Goal: Task Accomplishment & Management: Use online tool/utility

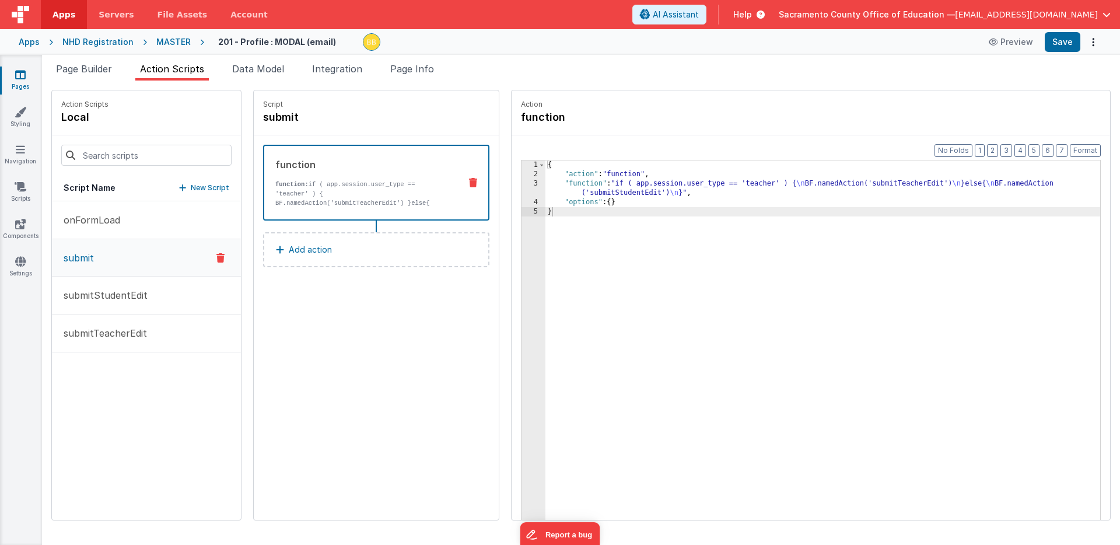
click at [20, 74] on icon at bounding box center [20, 75] width 11 height 12
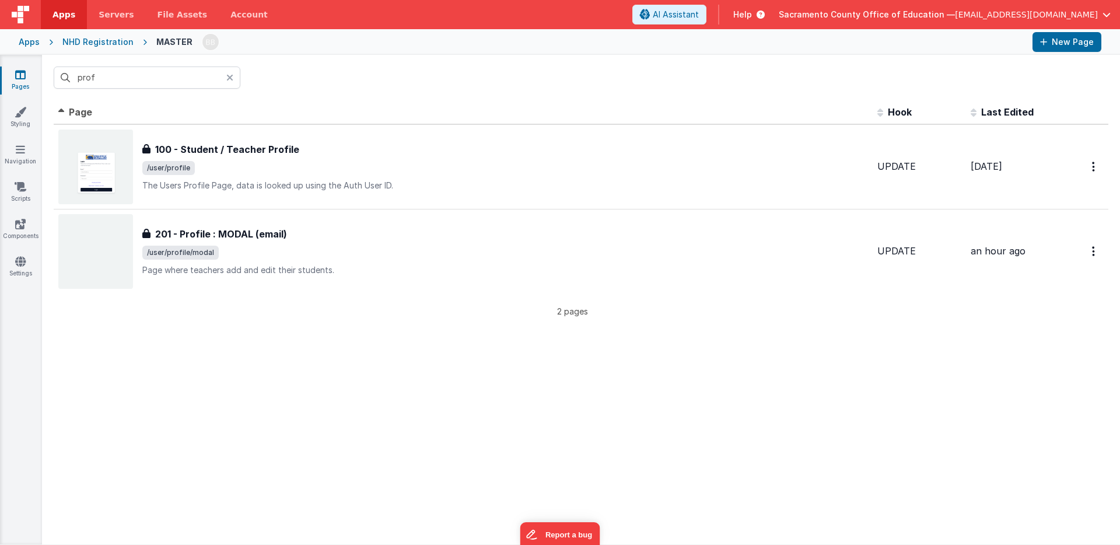
click at [231, 76] on icon at bounding box center [229, 77] width 7 height 9
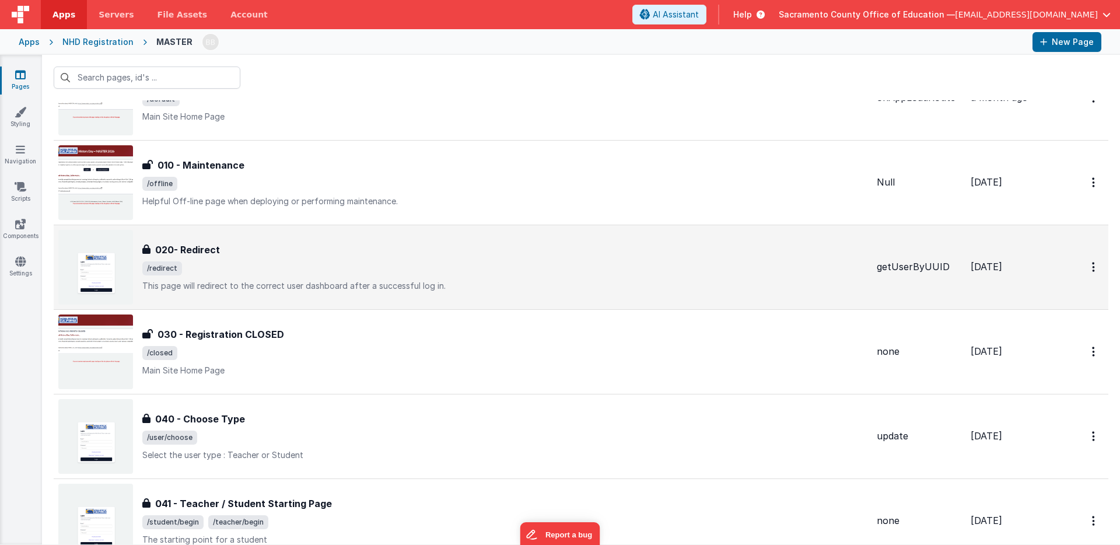
scroll to position [84, 0]
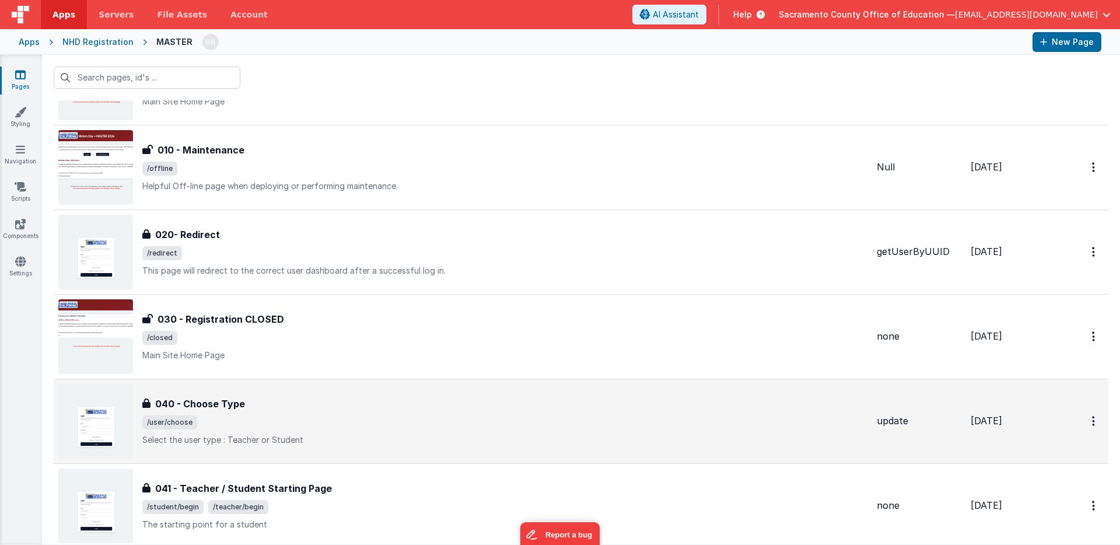
click at [197, 401] on h3 "040 - Choose Type" at bounding box center [200, 404] width 90 height 14
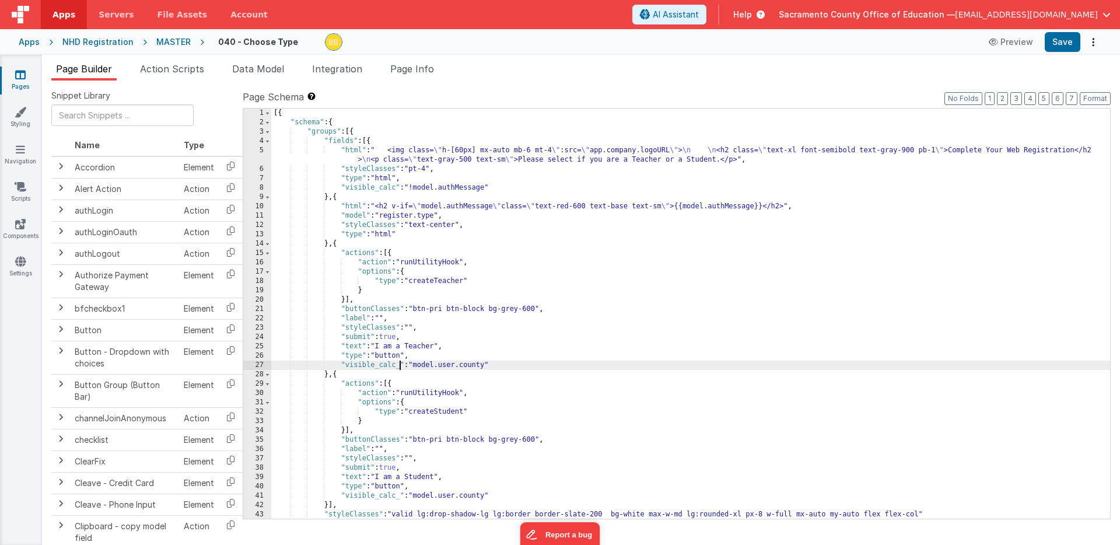
click at [399, 366] on div "[{ "schema" : { "groups" : [{ "fields" : [{ "html" : " <img class= \" h-[60px] …" at bounding box center [690, 323] width 839 height 429
click at [424, 365] on div "[{ "schema" : { "groups" : [{ "fields" : [{ "html" : " <img class= \" h-[60px] …" at bounding box center [690, 323] width 839 height 429
drag, startPoint x: 424, startPoint y: 365, endPoint x: 465, endPoint y: 365, distance: 40.9
click at [465, 365] on div "[{ "schema" : { "groups" : [{ "fields" : [{ "html" : " <img class= \" h-[60px] …" at bounding box center [690, 323] width 839 height 429
click at [386, 364] on div "[{ "schema" : { "groups" : [{ "fields" : [{ "html" : " <img class= \" h-[60px] …" at bounding box center [690, 323] width 839 height 429
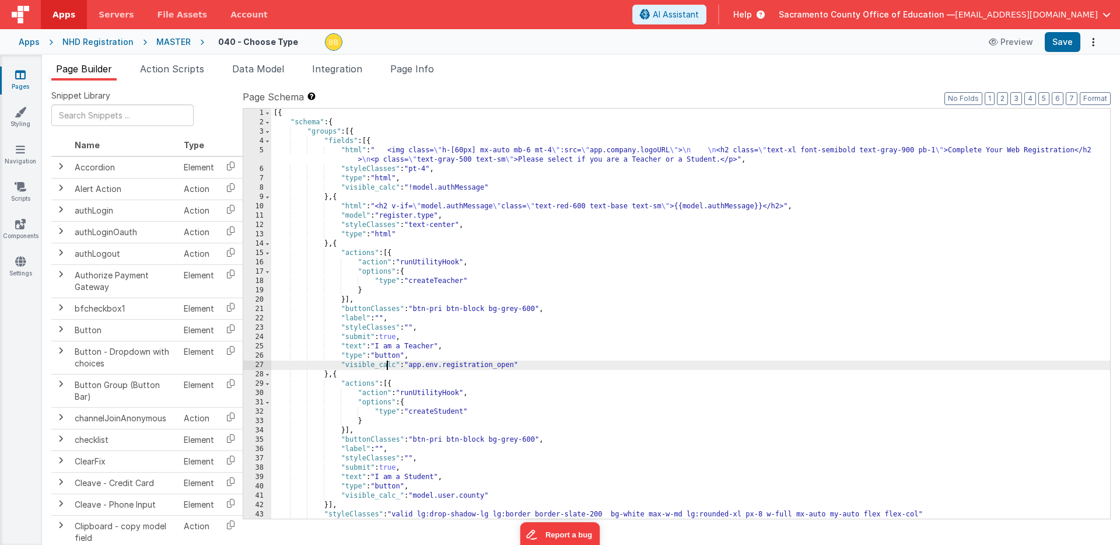
click at [386, 364] on div "[{ "schema" : { "groups" : [{ "fields" : [{ "html" : " <img class= \" h-[60px] …" at bounding box center [690, 323] width 839 height 429
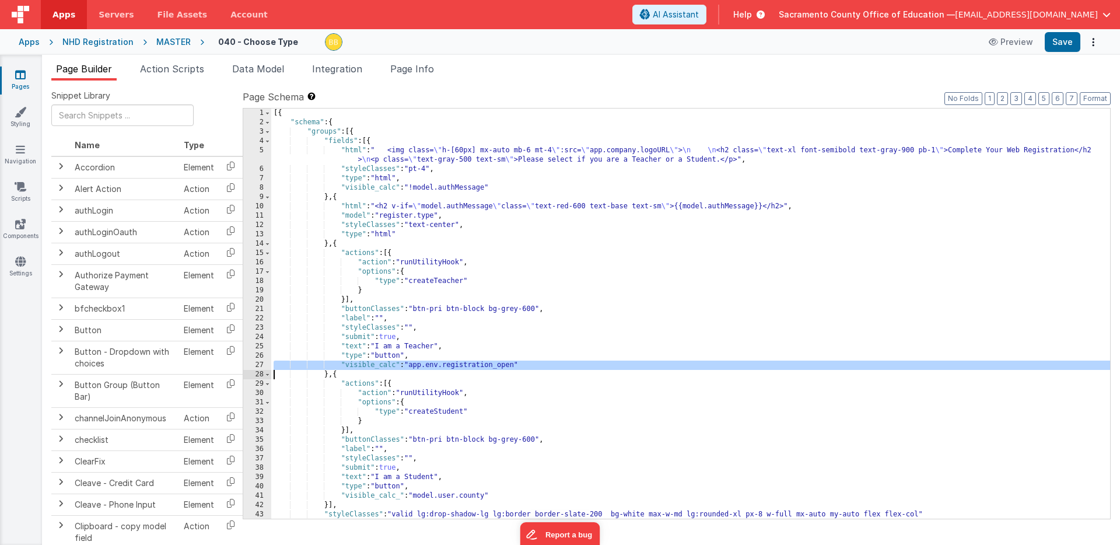
click at [386, 364] on div "[{ "schema" : { "groups" : [{ "fields" : [{ "html" : " <img class= \" h-[60px] …" at bounding box center [690, 323] width 839 height 429
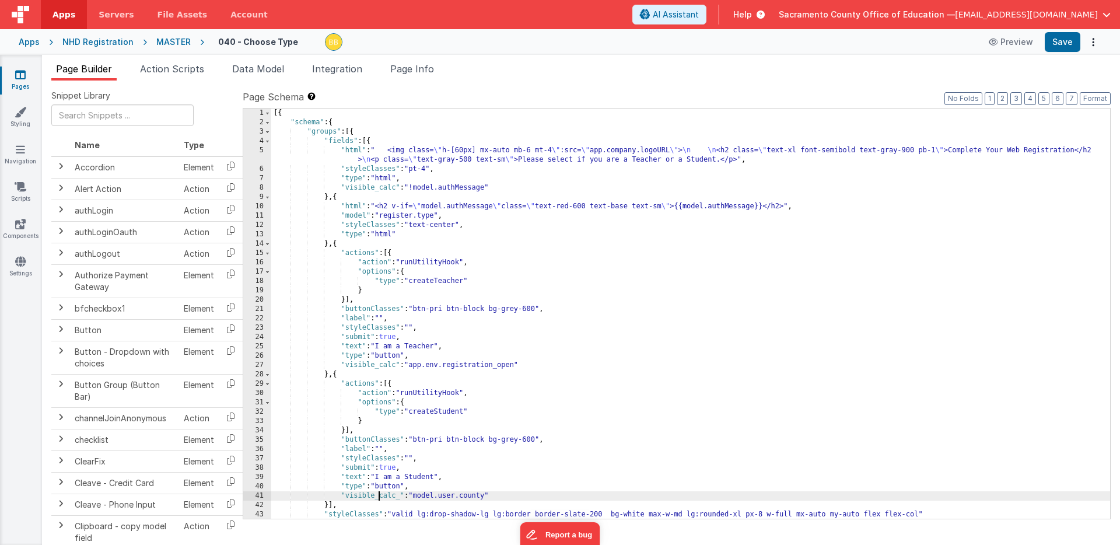
click at [378, 496] on div "[{ "schema" : { "groups" : [{ "fields" : [{ "html" : " <img class= \" h-[60px] …" at bounding box center [690, 323] width 839 height 429
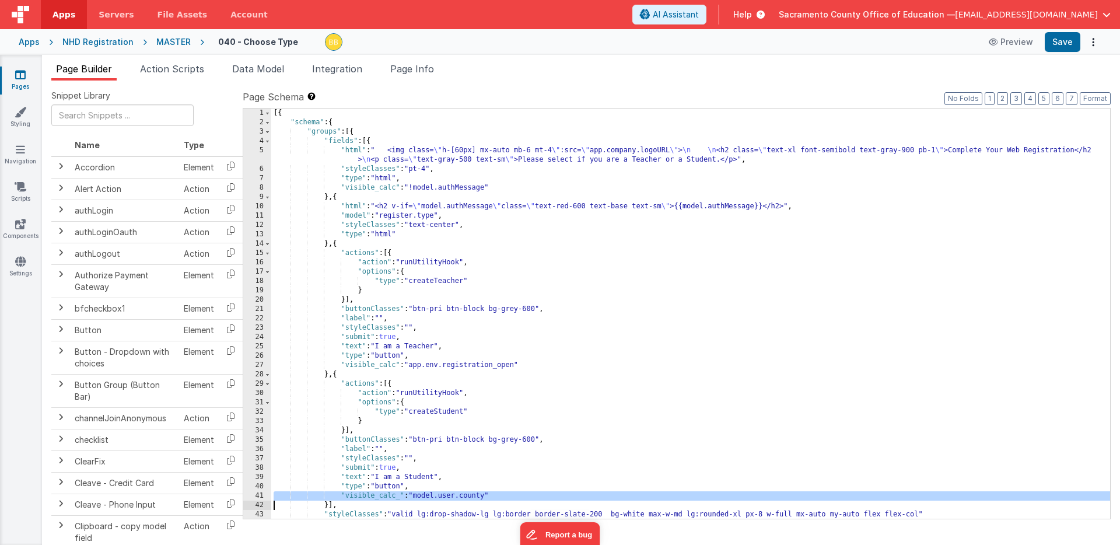
click at [378, 496] on div "[{ "schema" : { "groups" : [{ "fields" : [{ "html" : " <img class= \" h-[60px] …" at bounding box center [690, 323] width 839 height 429
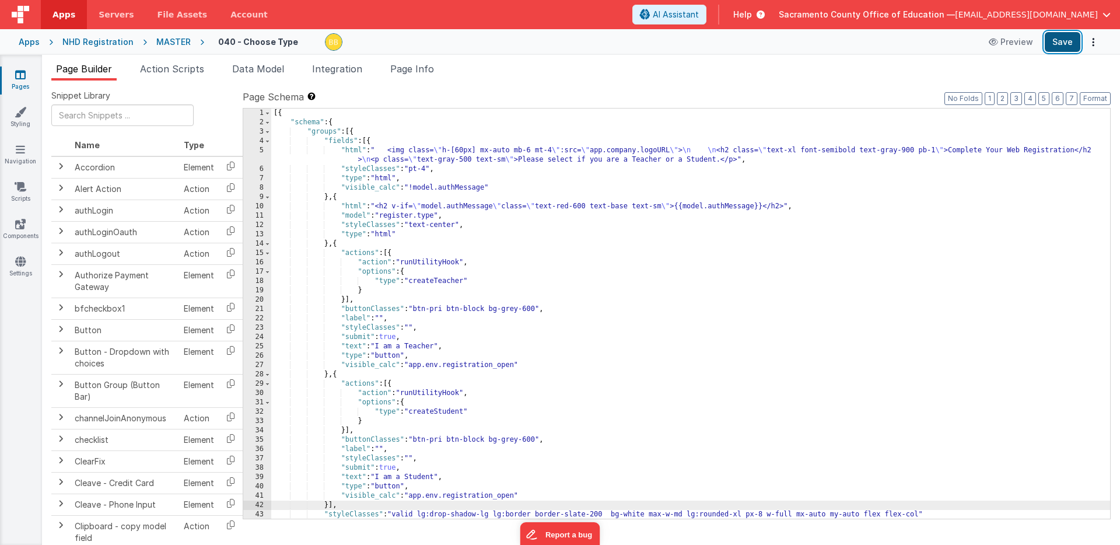
click at [1064, 39] on button "Save" at bounding box center [1063, 42] width 36 height 20
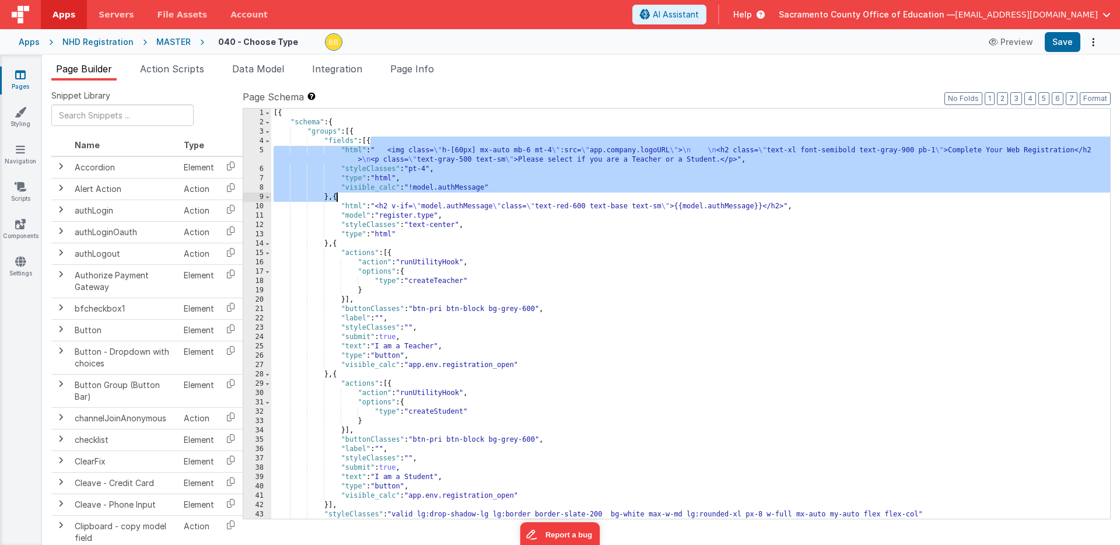
drag, startPoint x: 371, startPoint y: 141, endPoint x: 336, endPoint y: 197, distance: 65.6
click at [336, 196] on div "[{ "schema" : { "groups" : [{ "fields" : [{ "html" : " <img class= \" h-[60px] …" at bounding box center [690, 323] width 839 height 429
click at [336, 198] on div "[{ "schema" : { "groups" : [{ "fields" : [{ "html" : " <img class= \" h-[60px] …" at bounding box center [690, 323] width 839 height 429
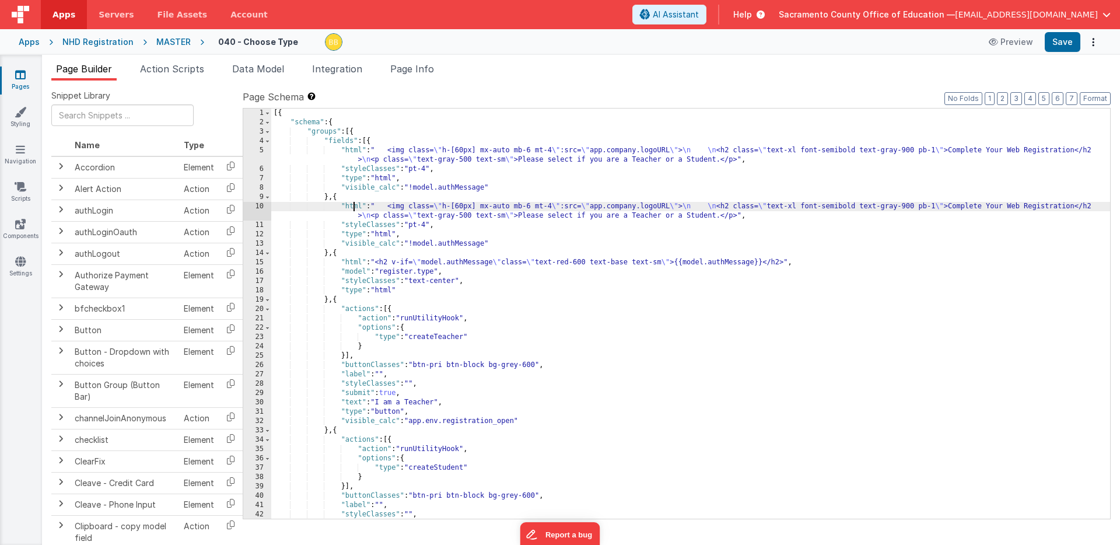
click at [352, 207] on div "[{ "schema" : { "groups" : [{ "fields" : [{ "html" : " <img class= \" h-[60px] …" at bounding box center [690, 323] width 839 height 429
click at [264, 211] on div "10" at bounding box center [257, 211] width 28 height 19
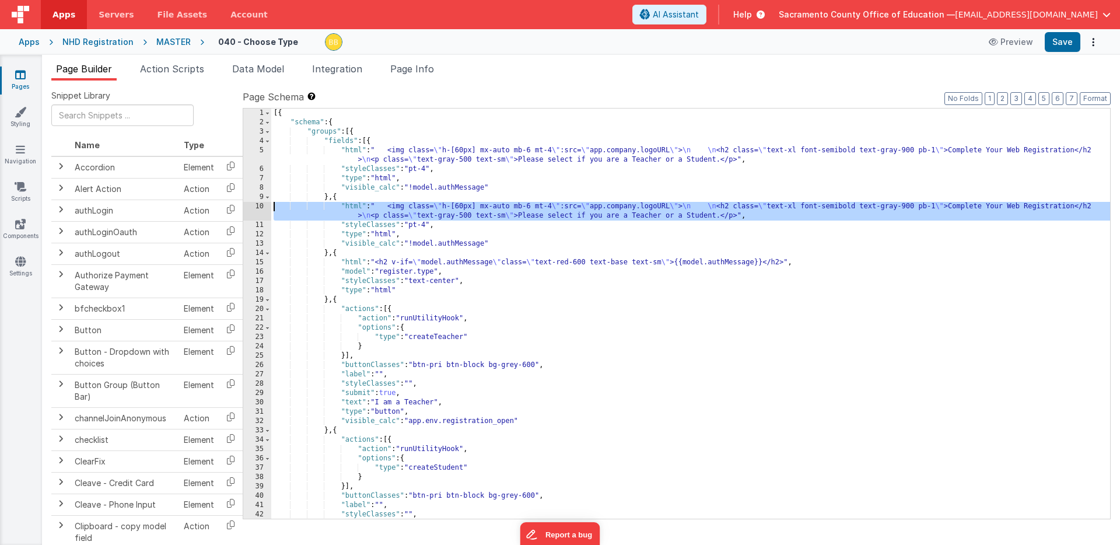
click at [263, 211] on div "10" at bounding box center [257, 211] width 28 height 19
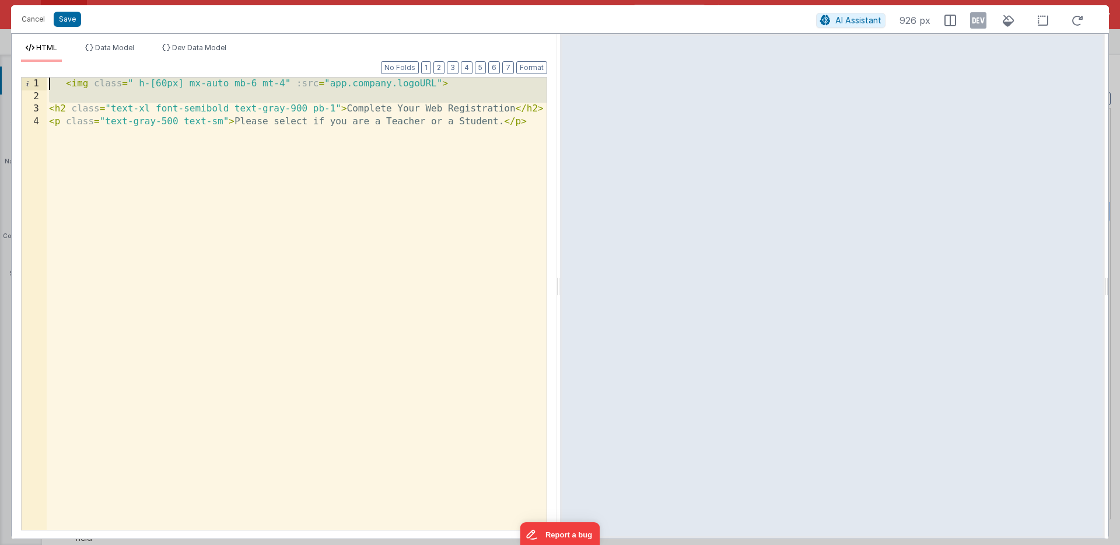
drag, startPoint x: 48, startPoint y: 110, endPoint x: 47, endPoint y: 78, distance: 32.7
click at [47, 78] on div "< img class = " h-[60px] mx-auto mb-6 mt-4" :src = "app.company.logoURL" > < h2…" at bounding box center [297, 316] width 500 height 477
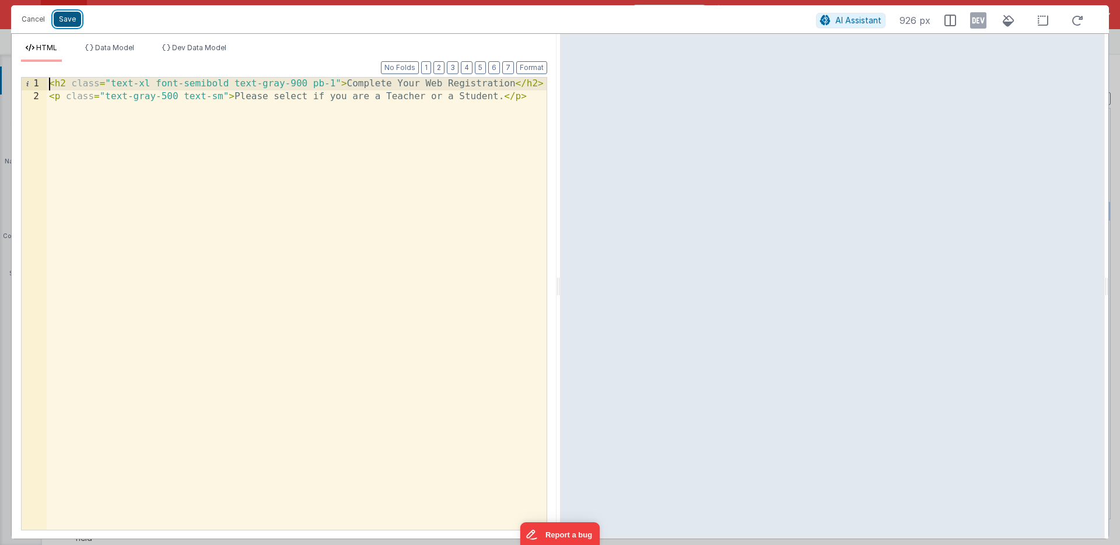
click at [68, 18] on button "Save" at bounding box center [67, 19] width 27 height 15
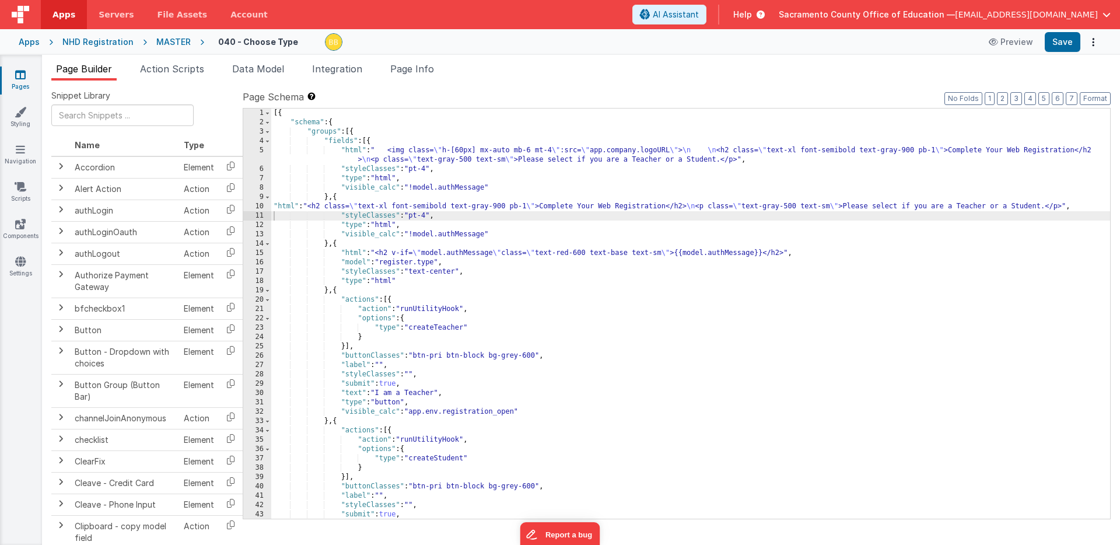
click at [353, 151] on div "[{ "schema" : { "groups" : [{ "fields" : [{ "html" : " <img class= \" h-[60px] …" at bounding box center [690, 323] width 839 height 429
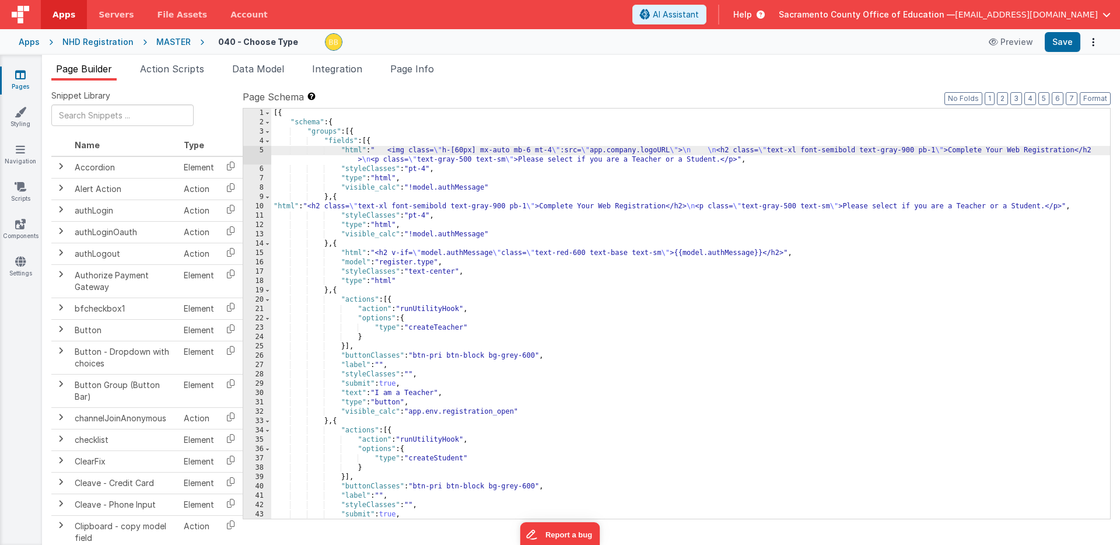
click at [263, 154] on div "5" at bounding box center [257, 155] width 28 height 19
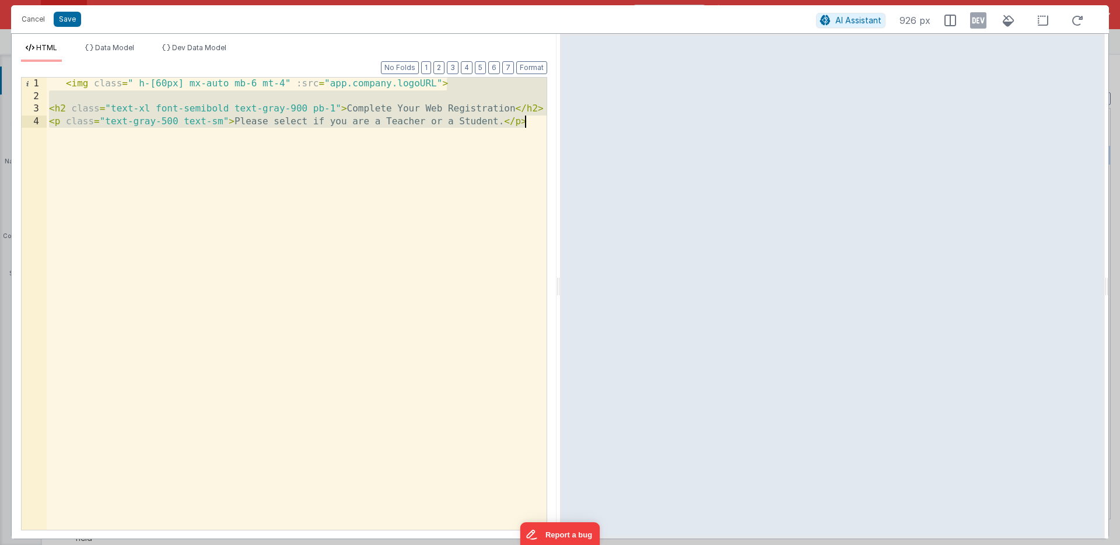
drag, startPoint x: 451, startPoint y: 85, endPoint x: 479, endPoint y: 203, distance: 121.7
click at [479, 203] on div "< img class = " h-[60px] mx-auto mb-6 mt-4" :src = "app.company.logoURL" > < h2…" at bounding box center [297, 316] width 500 height 477
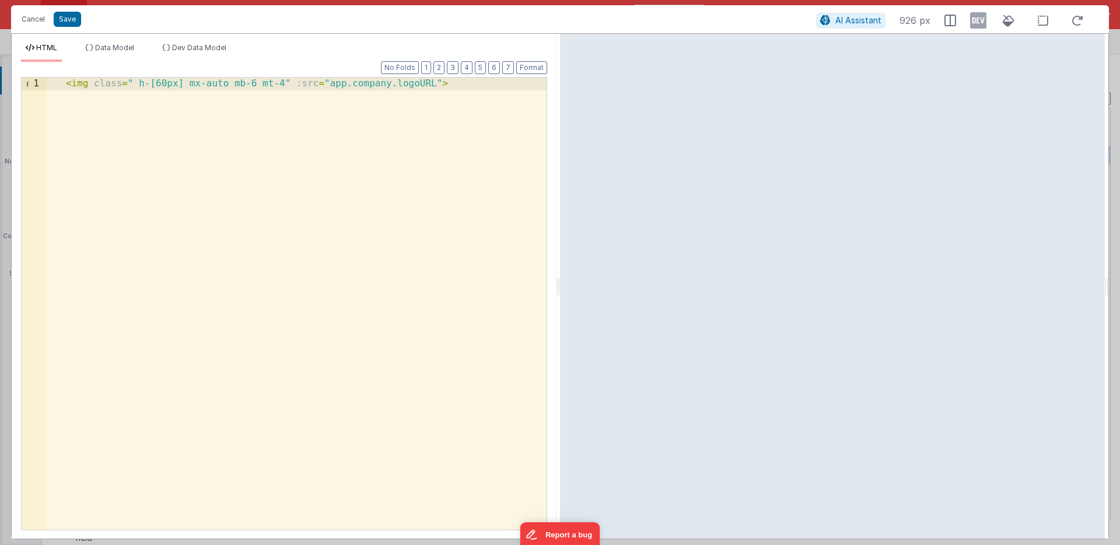
click at [65, 85] on div "< img class = " h-[60px] mx-auto mb-6 mt-4" :src = "app.company.logoURL" >" at bounding box center [297, 316] width 500 height 477
click at [69, 19] on button "Save" at bounding box center [67, 19] width 27 height 15
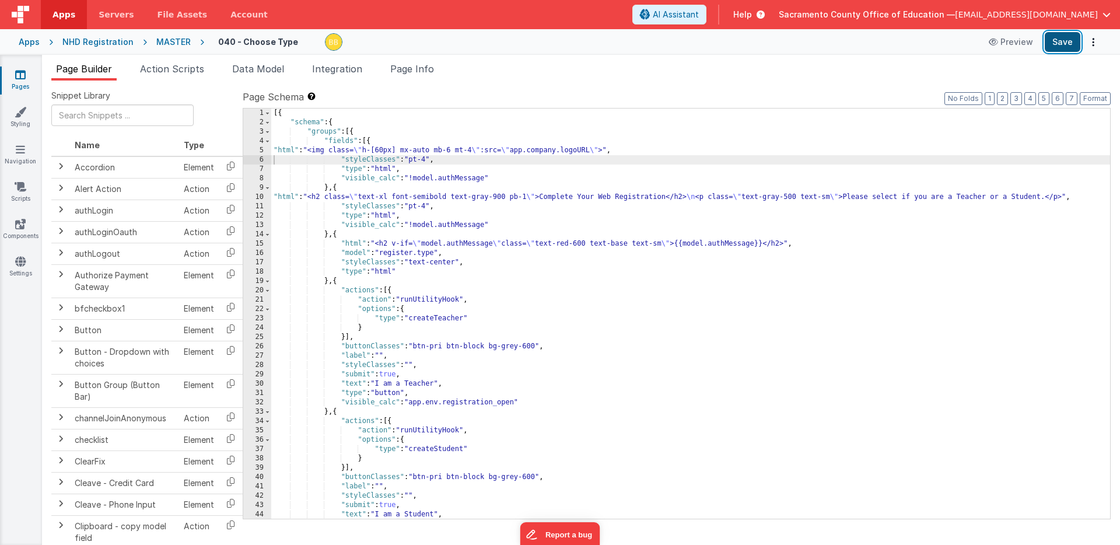
click at [1064, 40] on button "Save" at bounding box center [1063, 42] width 36 height 20
click at [385, 405] on div "[{ "schema" : { "groups" : [{ "fields" : [{ "html" : "<img class= \" h-[60px] m…" at bounding box center [690, 323] width 839 height 429
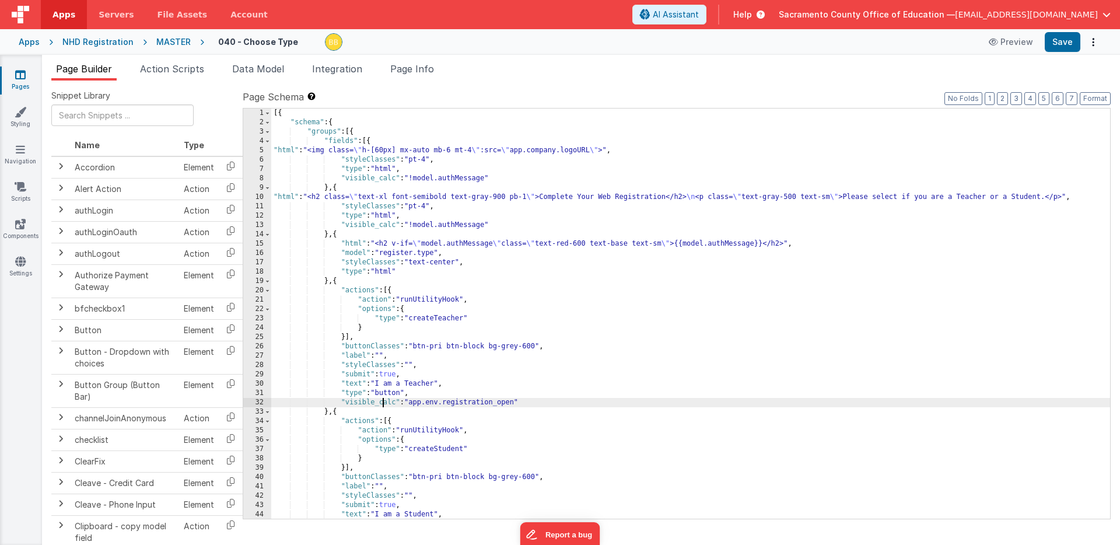
click at [385, 405] on div "[{ "schema" : { "groups" : [{ "fields" : [{ "html" : "<img class= \" h-[60px] m…" at bounding box center [690, 323] width 839 height 429
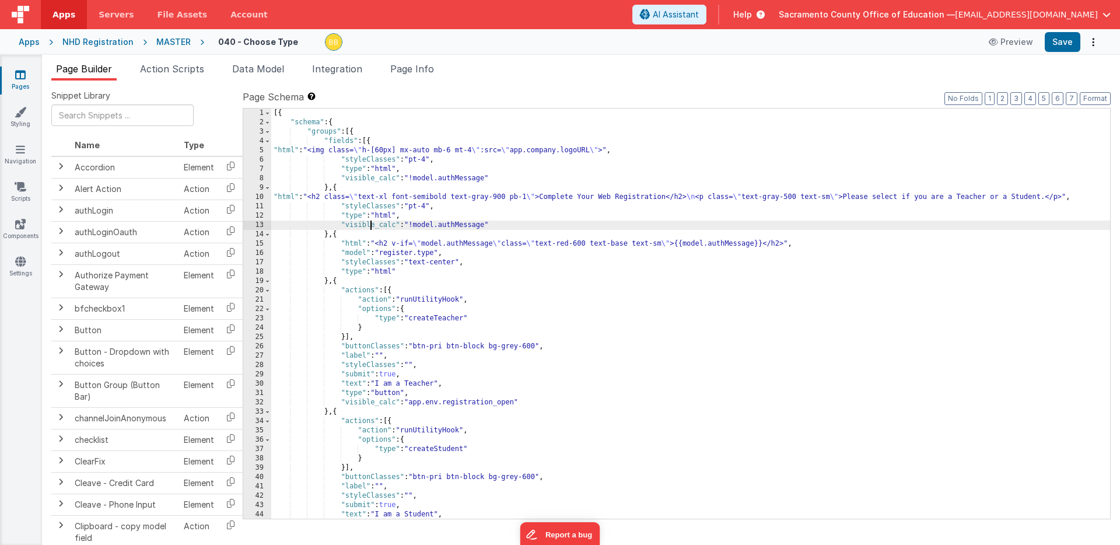
click at [371, 226] on div "[{ "schema" : { "groups" : [{ "fields" : [{ "html" : "<img class= \" h-[60px] m…" at bounding box center [690, 323] width 839 height 429
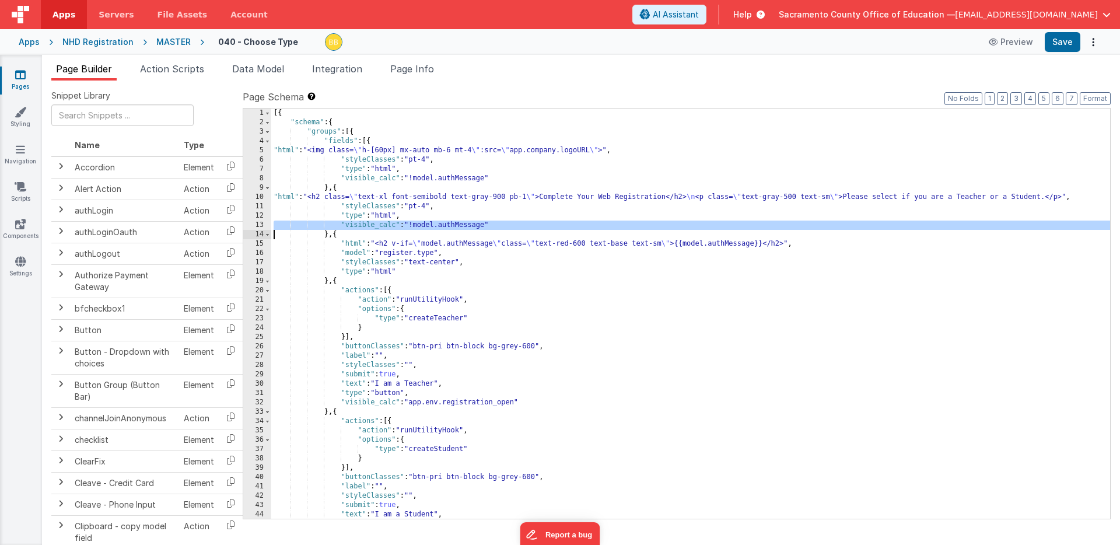
click at [371, 226] on div "[{ "schema" : { "groups" : [{ "fields" : [{ "html" : "<img class= \" h-[60px] m…" at bounding box center [690, 323] width 839 height 429
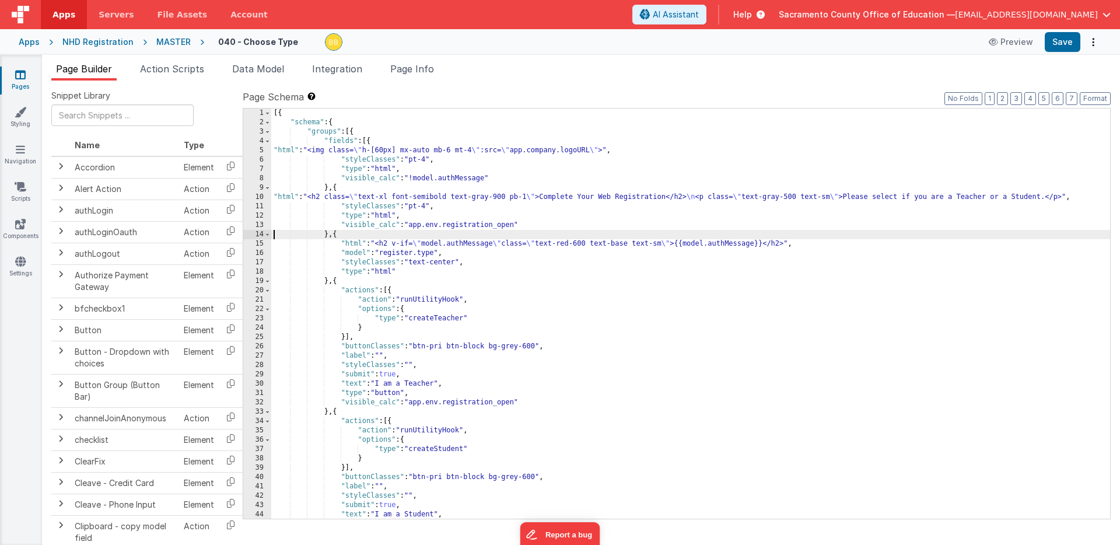
click at [518, 226] on div "[{ "schema" : { "groups" : [{ "fields" : [{ "html" : "<img class= \" h-[60px] m…" at bounding box center [690, 323] width 839 height 429
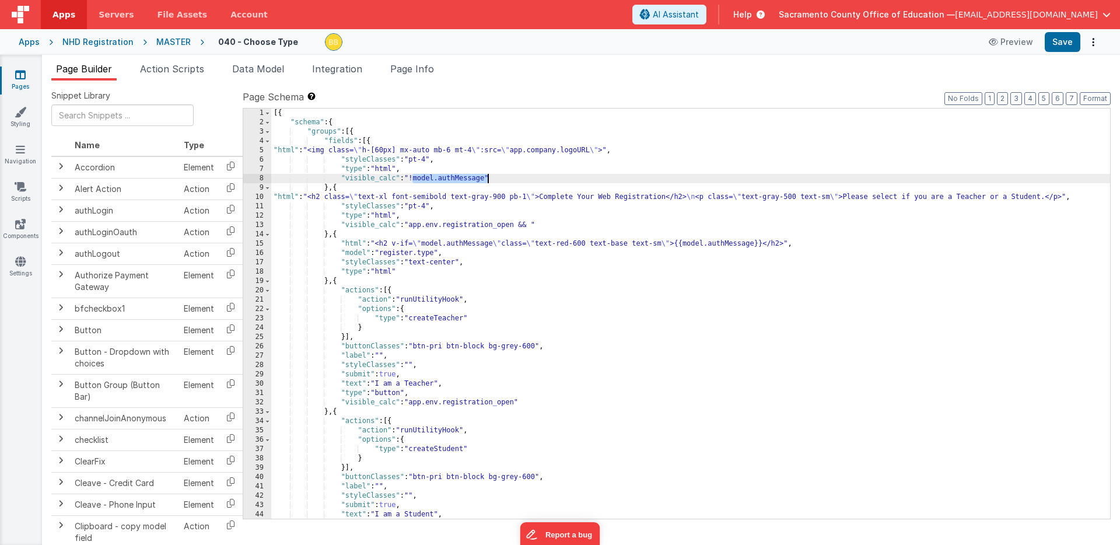
drag, startPoint x: 412, startPoint y: 179, endPoint x: 488, endPoint y: 179, distance: 76.4
click at [488, 179] on div "[{ "schema" : { "groups" : [{ "fields" : [{ "html" : "<img class= \" h-[60px] m…" at bounding box center [690, 323] width 839 height 429
click at [535, 225] on div "[{ "schema" : { "groups" : [{ "fields" : [{ "html" : "<img class= \" h-[60px] m…" at bounding box center [690, 323] width 839 height 429
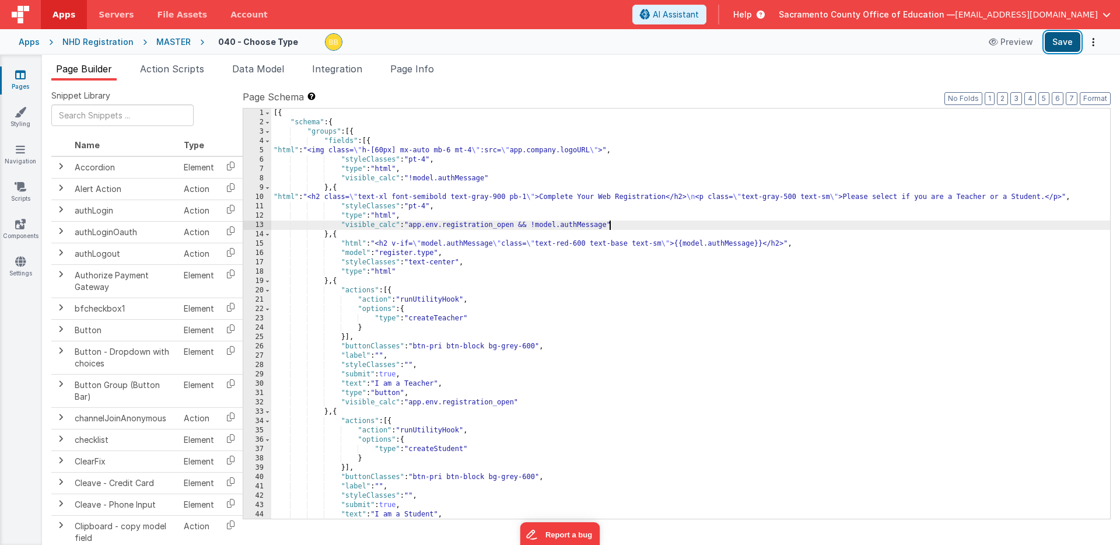
click at [1067, 40] on button "Save" at bounding box center [1063, 42] width 36 height 20
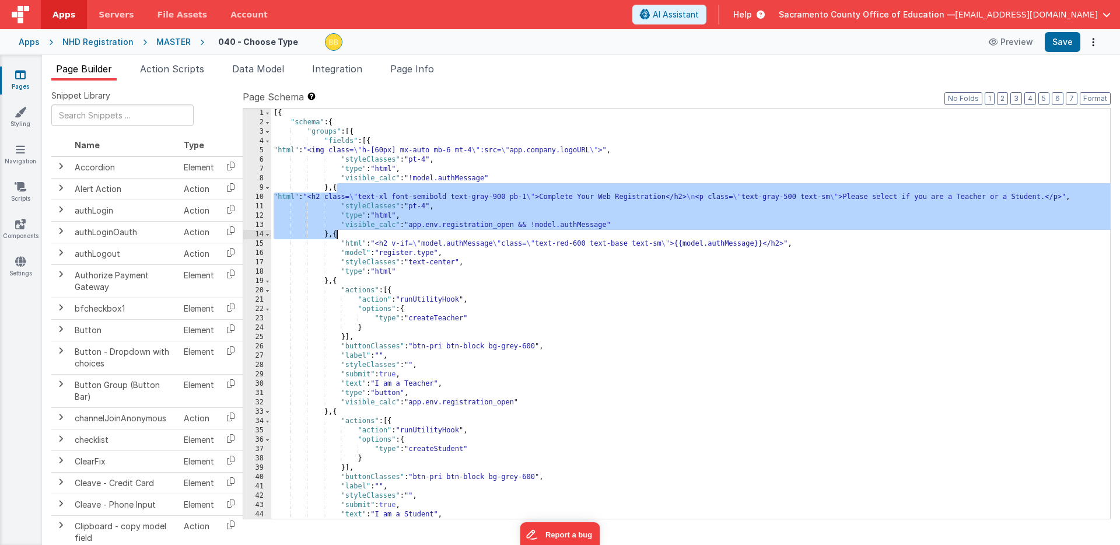
drag, startPoint x: 337, startPoint y: 188, endPoint x: 337, endPoint y: 233, distance: 44.9
click at [337, 233] on div "[{ "schema" : { "groups" : [{ "fields" : [{ "html" : "<img class= \" h-[60px] m…" at bounding box center [690, 323] width 839 height 429
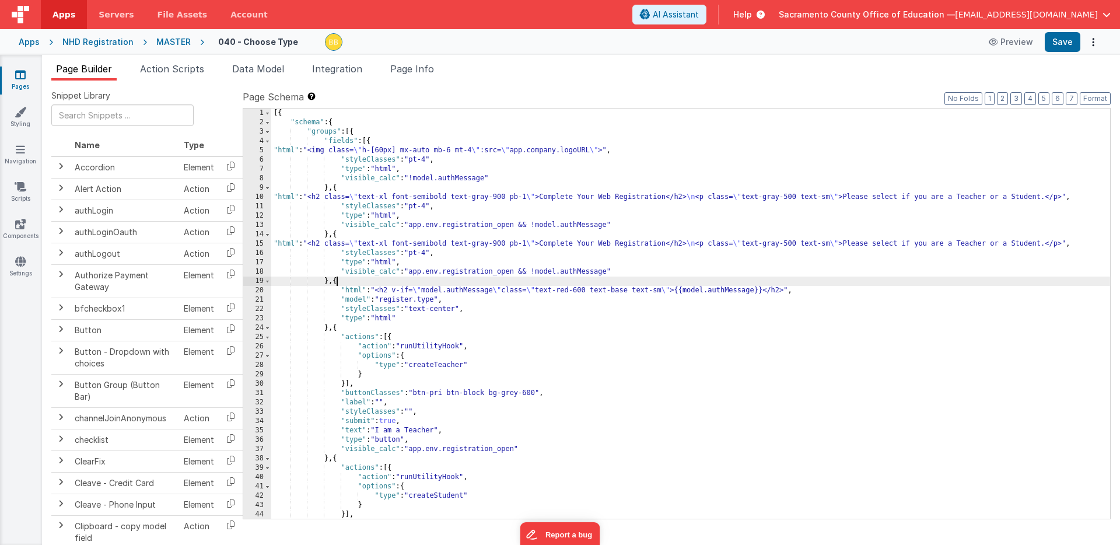
click at [282, 243] on div "[{ "schema" : { "groups" : [{ "fields" : [{ "html" : "<img class= \" h-[60px] m…" at bounding box center [690, 323] width 839 height 429
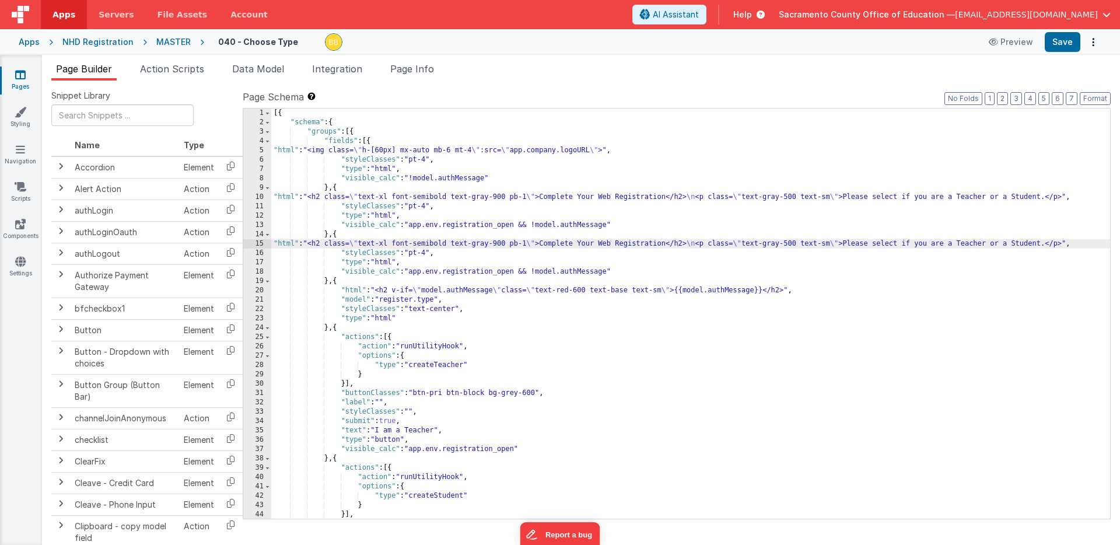
click at [413, 273] on div "[{ "schema" : { "groups" : [{ "fields" : [{ "html" : "<img class= \" h-[60px] m…" at bounding box center [690, 323] width 839 height 429
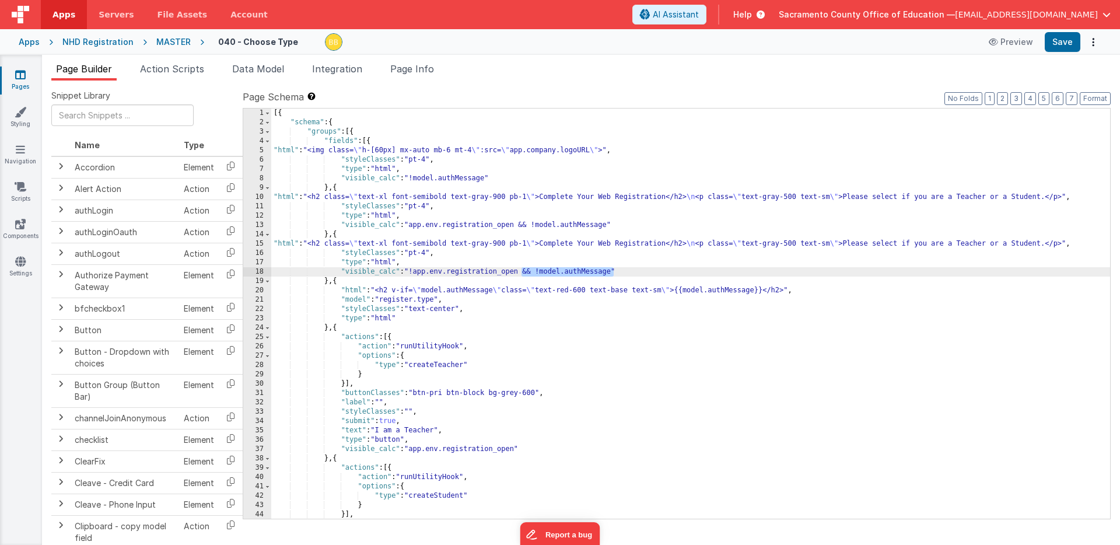
drag, startPoint x: 521, startPoint y: 272, endPoint x: 614, endPoint y: 275, distance: 92.8
click at [614, 275] on div "[{ "schema" : { "groups" : [{ "fields" : [{ "html" : "<img class= \" h-[60px] m…" at bounding box center [690, 323] width 839 height 429
click at [285, 245] on div "[{ "schema" : { "groups" : [{ "fields" : [{ "html" : "<img class= \" h-[60px] m…" at bounding box center [690, 323] width 839 height 429
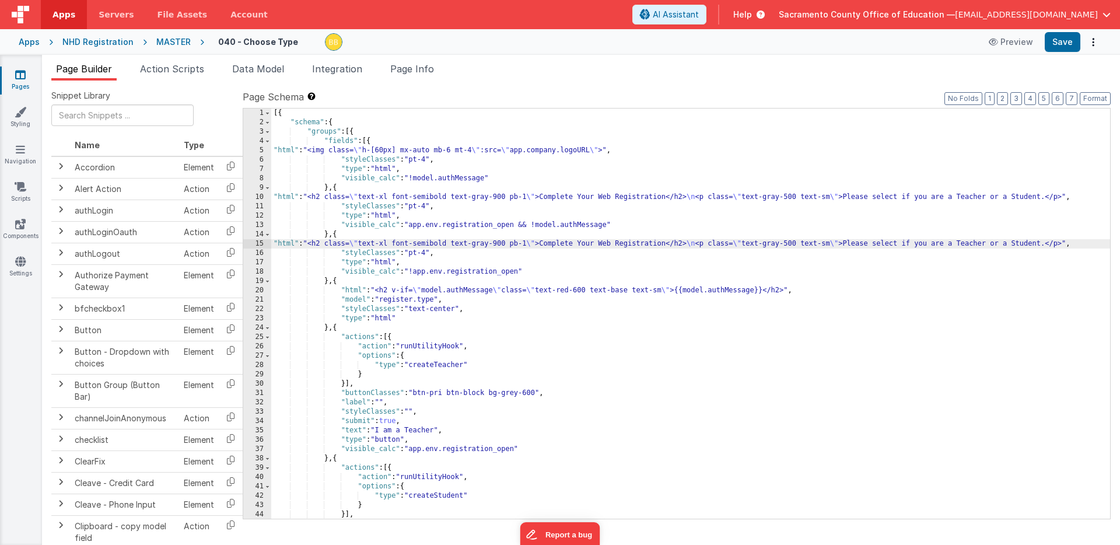
click at [260, 242] on div "15" at bounding box center [257, 243] width 28 height 9
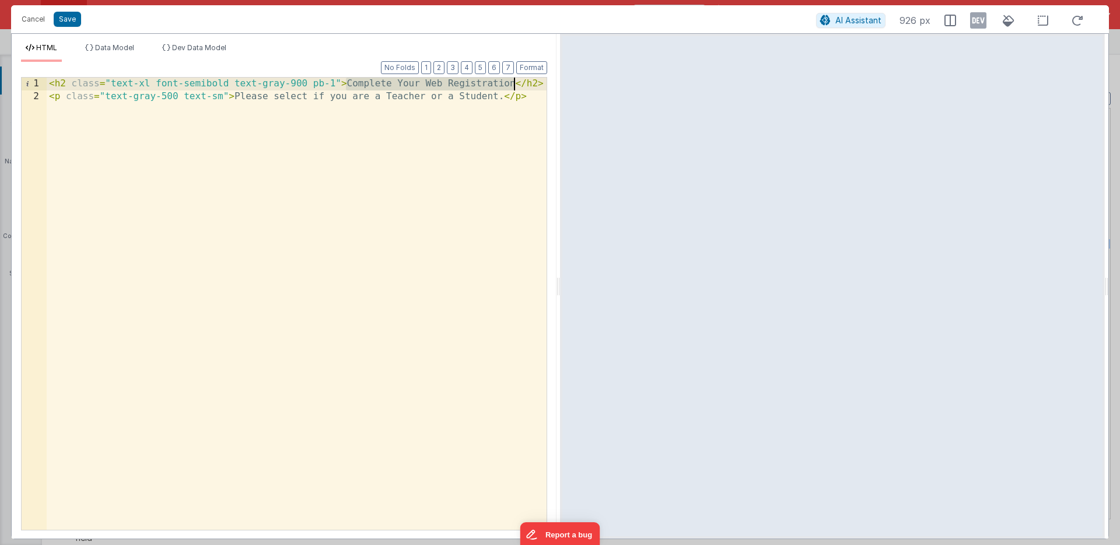
drag, startPoint x: 346, startPoint y: 82, endPoint x: 514, endPoint y: 85, distance: 167.5
click at [514, 85] on div "< h2 class = "text-xl font-semibold text-gray-900 pb-1" > Complete Your Web Reg…" at bounding box center [297, 316] width 500 height 477
click at [289, 96] on div "< h2 class = "text-xl font-semibold text-gray-900 pb-1" > Registration Closed <…" at bounding box center [297, 316] width 500 height 477
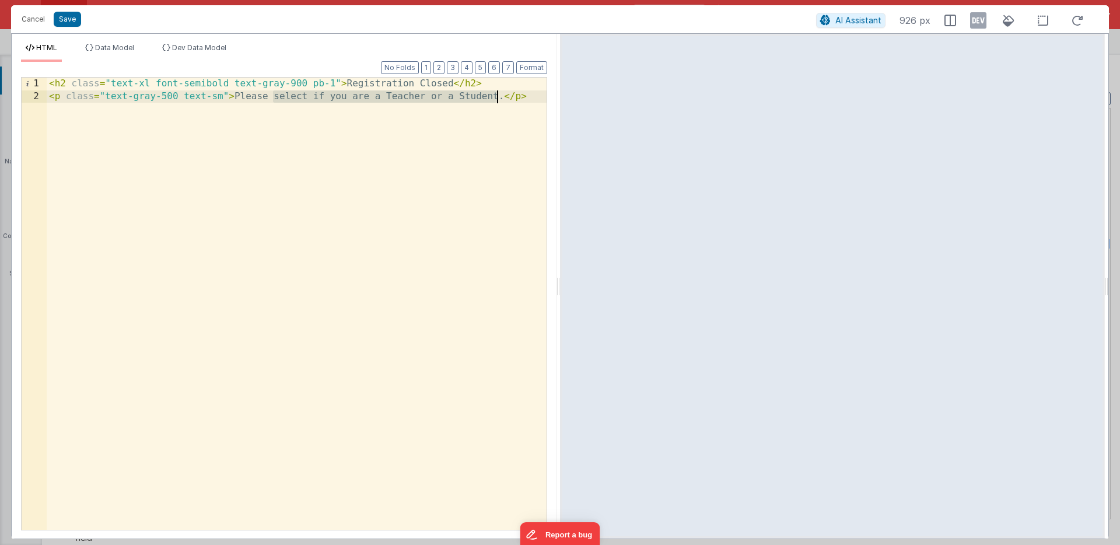
drag, startPoint x: 289, startPoint y: 96, endPoint x: 469, endPoint y: 101, distance: 179.8
click at [469, 101] on div "< h2 class = "text-xl font-semibold text-gray-900 pb-1" > Registration Closed <…" at bounding box center [297, 316] width 500 height 477
click at [72, 15] on button "Save" at bounding box center [67, 19] width 27 height 15
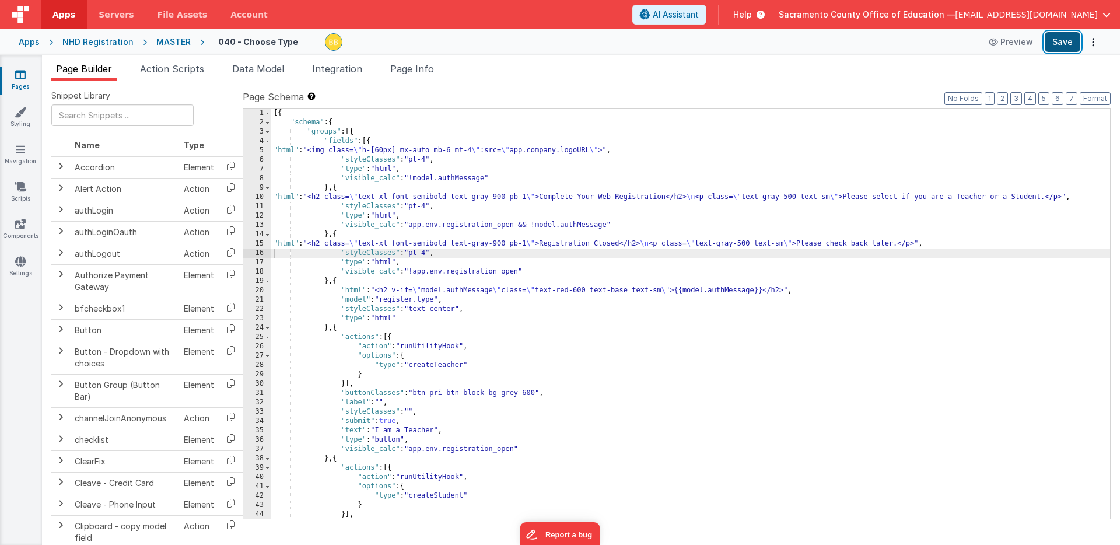
click at [1056, 37] on button "Save" at bounding box center [1063, 42] width 36 height 20
click at [20, 76] on icon at bounding box center [20, 75] width 11 height 12
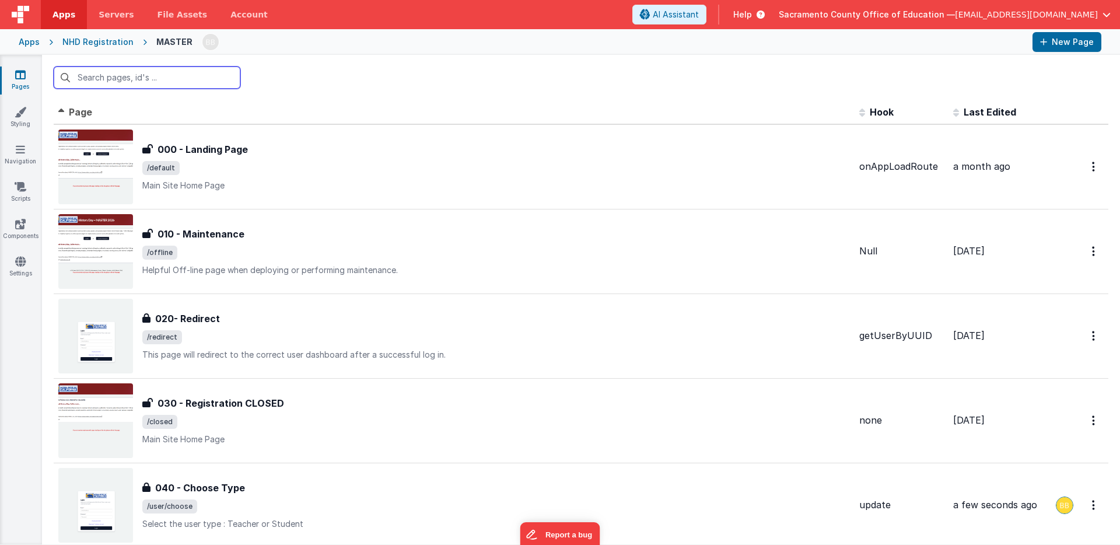
click at [114, 78] on input "text" at bounding box center [147, 78] width 187 height 22
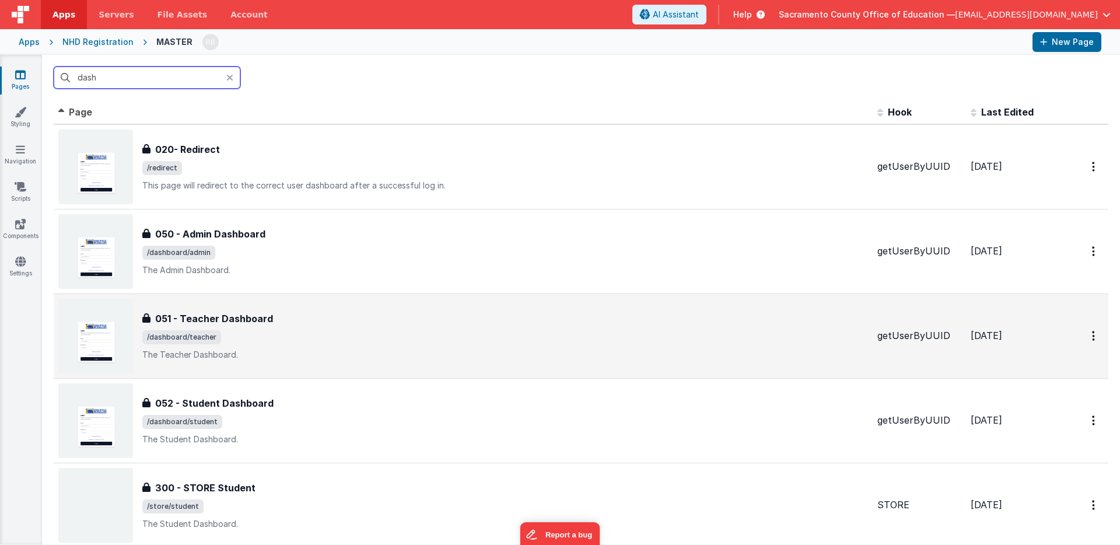
type input "dash"
click at [220, 316] on h3 "051 - Teacher Dashboard" at bounding box center [214, 319] width 118 height 14
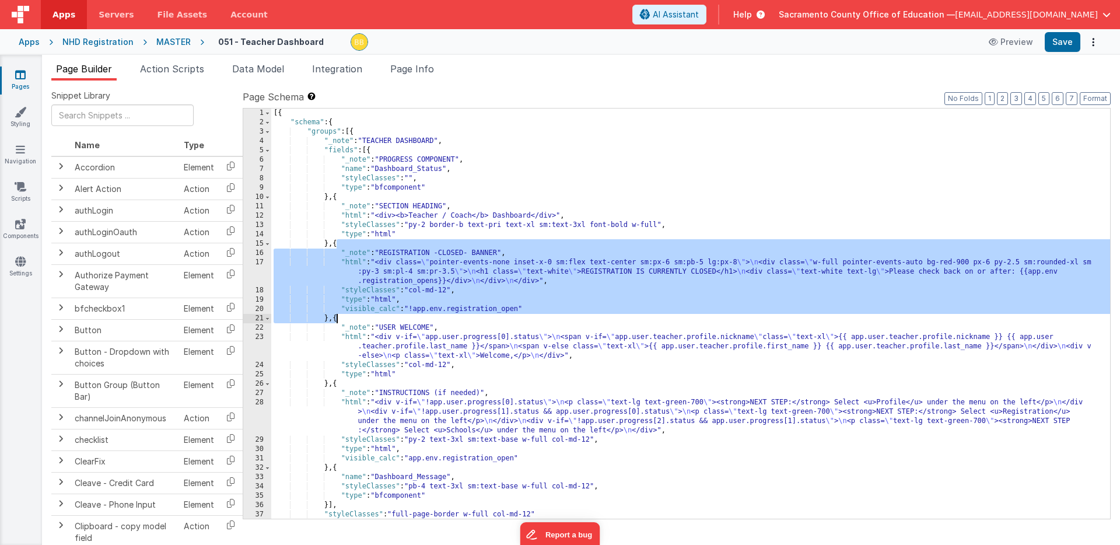
drag, startPoint x: 336, startPoint y: 245, endPoint x: 336, endPoint y: 318, distance: 73.5
click at [336, 318] on div "[{ "schema" : { "groups" : [{ "_note" : "TEACHER DASHBOARD" , "fields" : [{ "_n…" at bounding box center [690, 323] width 839 height 429
click at [18, 72] on icon at bounding box center [20, 75] width 11 height 12
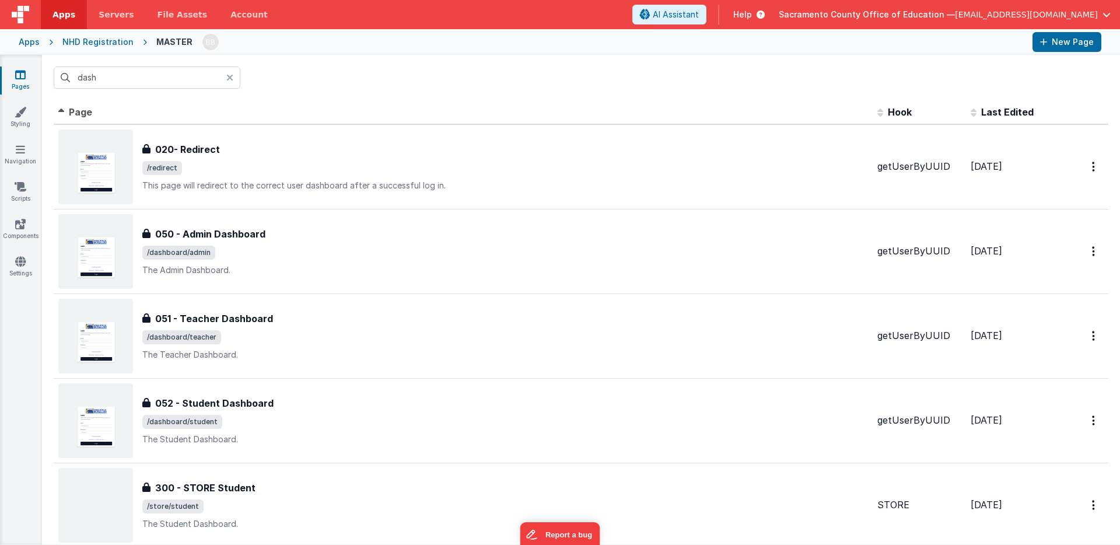
click at [231, 74] on icon at bounding box center [229, 77] width 7 height 9
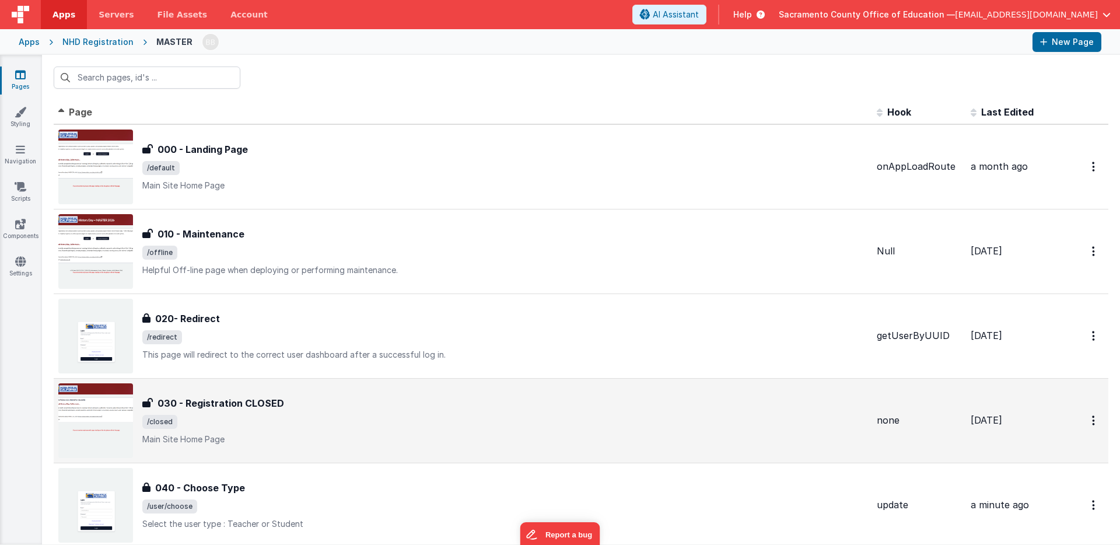
scroll to position [33, 0]
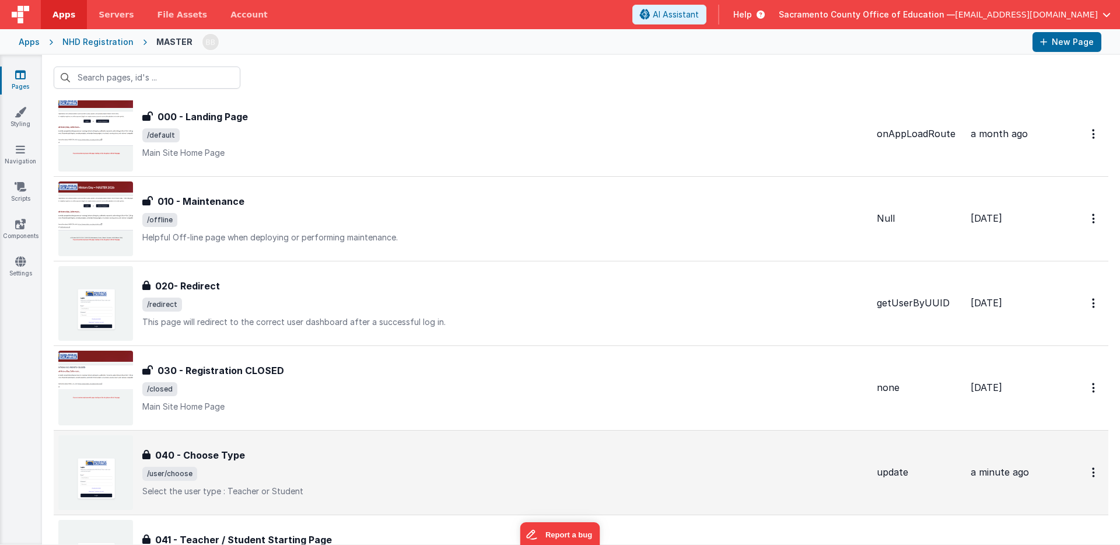
click at [203, 451] on h3 "040 - Choose Type" at bounding box center [200, 455] width 90 height 14
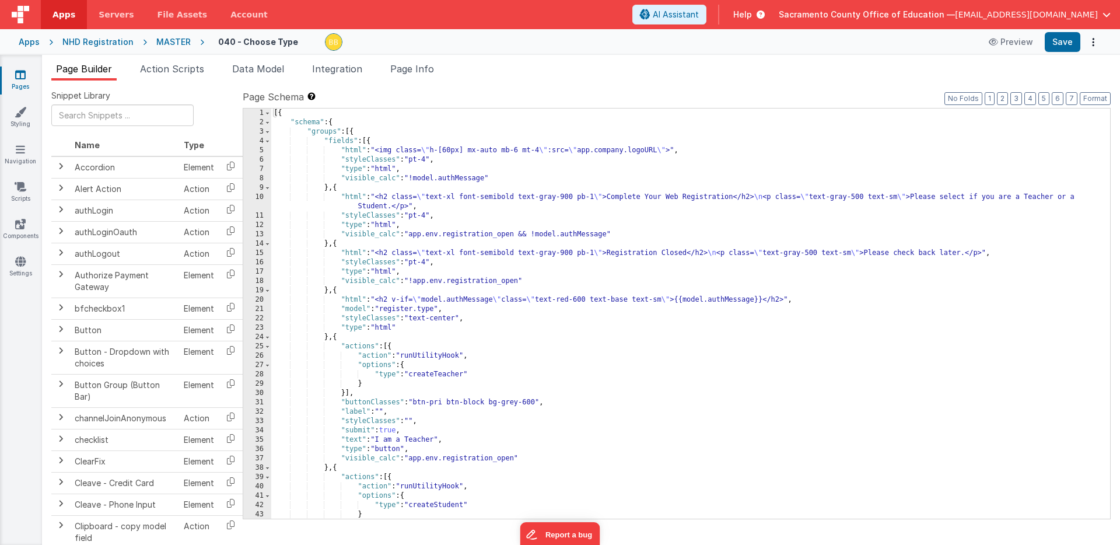
click at [336, 292] on div "[{ "schema" : { "groups" : [{ "fields" : [{ "html" : "<img class= \" h-[60px] m…" at bounding box center [690, 323] width 839 height 429
click at [336, 243] on div "[{ "schema" : { "groups" : [{ "fields" : [{ "html" : "<img class= \" h-[60px] m…" at bounding box center [690, 323] width 839 height 429
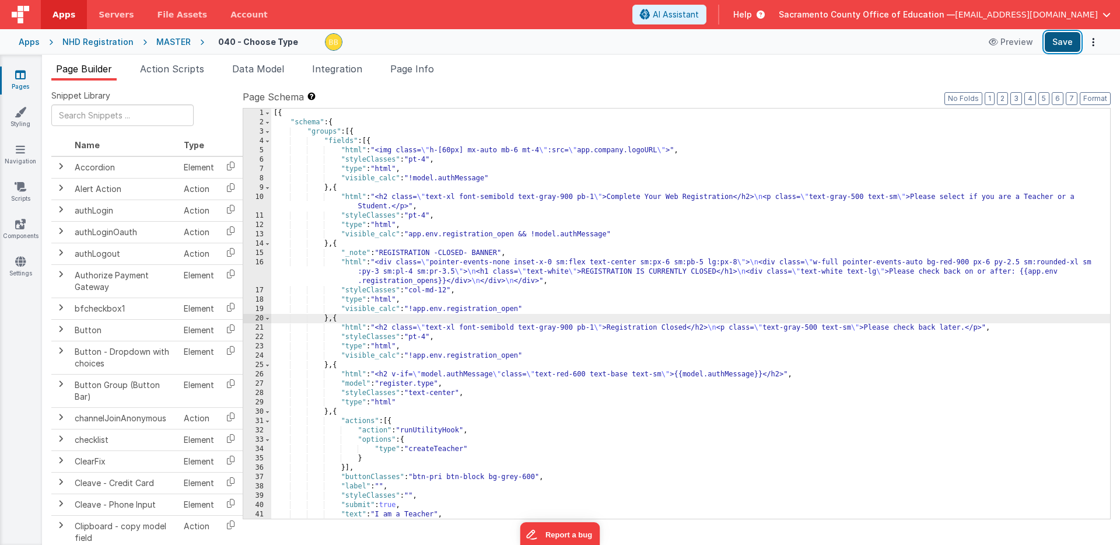
click at [1066, 40] on button "Save" at bounding box center [1063, 42] width 36 height 20
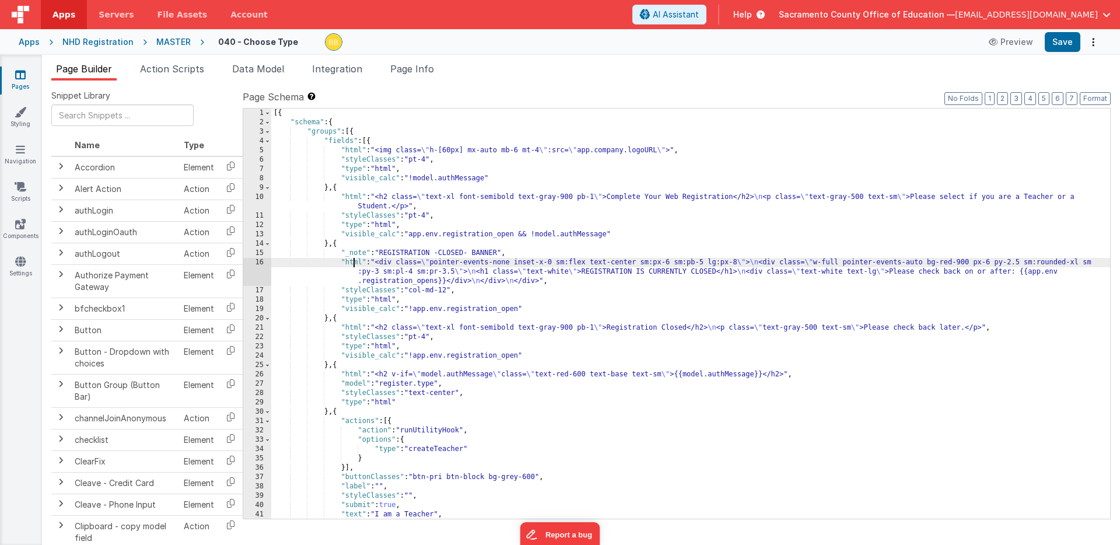
click at [352, 264] on div "[{ "schema" : { "groups" : [{ "fields" : [{ "html" : "<img class= \" h-[60px] m…" at bounding box center [690, 323] width 839 height 429
click at [253, 270] on div "16" at bounding box center [257, 272] width 28 height 28
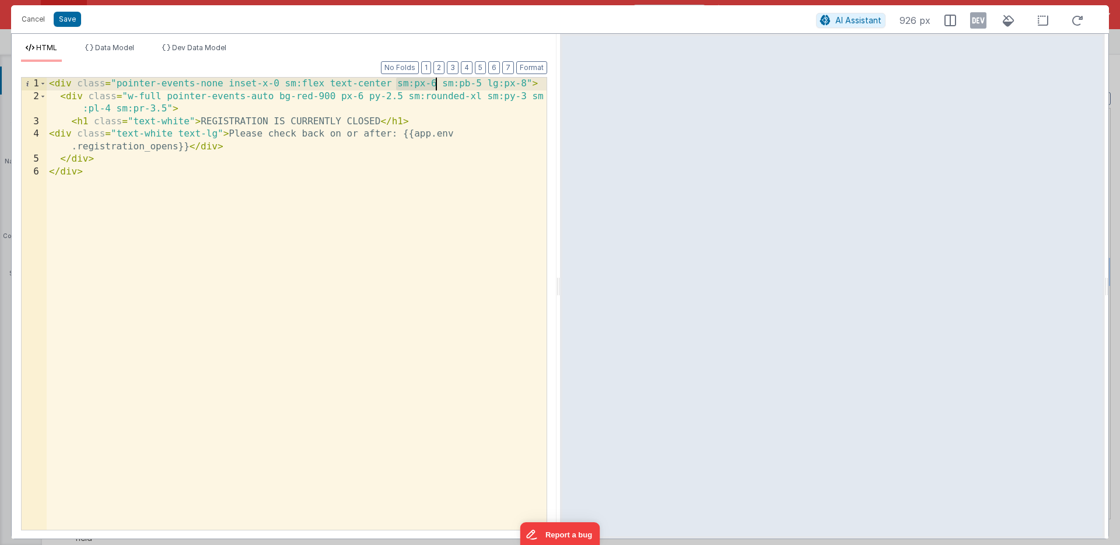
drag, startPoint x: 397, startPoint y: 84, endPoint x: 435, endPoint y: 82, distance: 38.6
click at [435, 82] on div "< div class = "pointer-events-none inset-x-0 sm:flex text-center sm:px-6 sm:pb-…" at bounding box center [297, 316] width 500 height 477
drag, startPoint x: 447, startPoint y: 83, endPoint x: 485, endPoint y: 82, distance: 38.0
click at [485, 82] on div "< div class = "pointer-events-none inset-x-0 sm:flex text-center sm:pb-5 lg:px-…" at bounding box center [297, 316] width 500 height 477
drag, startPoint x: 392, startPoint y: 84, endPoint x: 446, endPoint y: 83, distance: 54.3
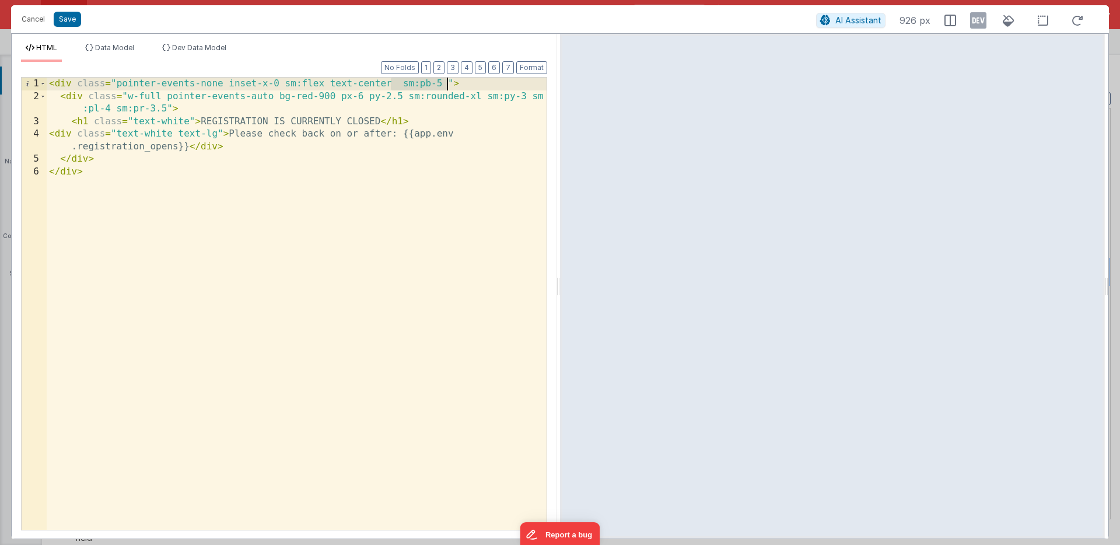
click at [446, 83] on div "< div class = "pointer-events-none inset-x-0 sm:flex text-center sm:pb-5 " > < …" at bounding box center [297, 316] width 500 height 477
click at [67, 16] on button "Save" at bounding box center [67, 19] width 27 height 15
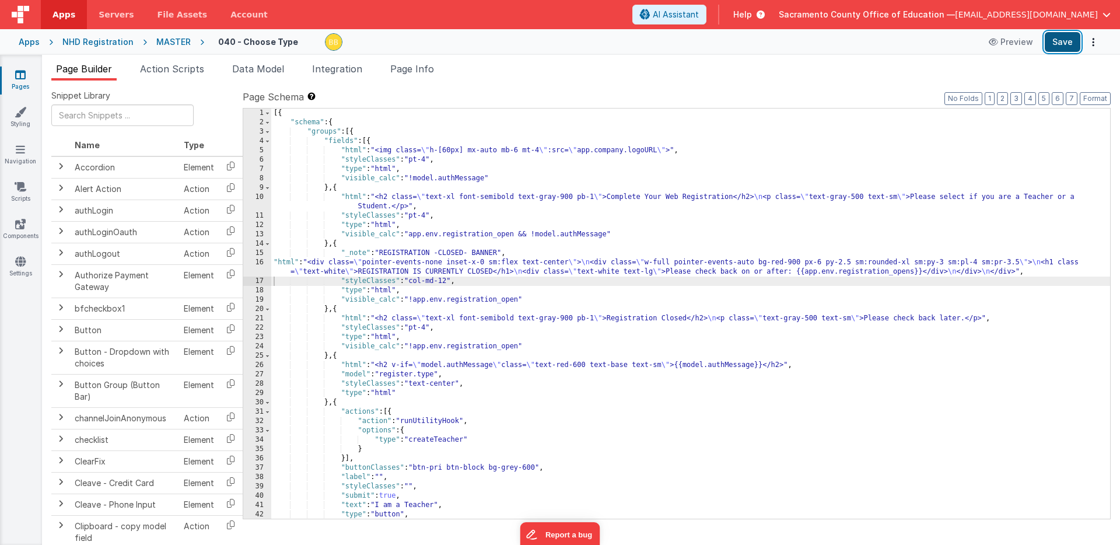
click at [1060, 40] on button "Save" at bounding box center [1063, 42] width 36 height 20
click at [440, 272] on div "[{ "schema" : { "groups" : [{ "fields" : [{ "html" : "<img class= \" h-[60px] m…" at bounding box center [690, 323] width 839 height 429
drag, startPoint x: 440, startPoint y: 272, endPoint x: 471, endPoint y: 270, distance: 31.0
click at [471, 270] on div "[{ "schema" : { "groups" : [{ "fields" : [{ "html" : "<img class= \" h-[60px] m…" at bounding box center [690, 323] width 839 height 429
drag, startPoint x: 362, startPoint y: 271, endPoint x: 407, endPoint y: 270, distance: 45.0
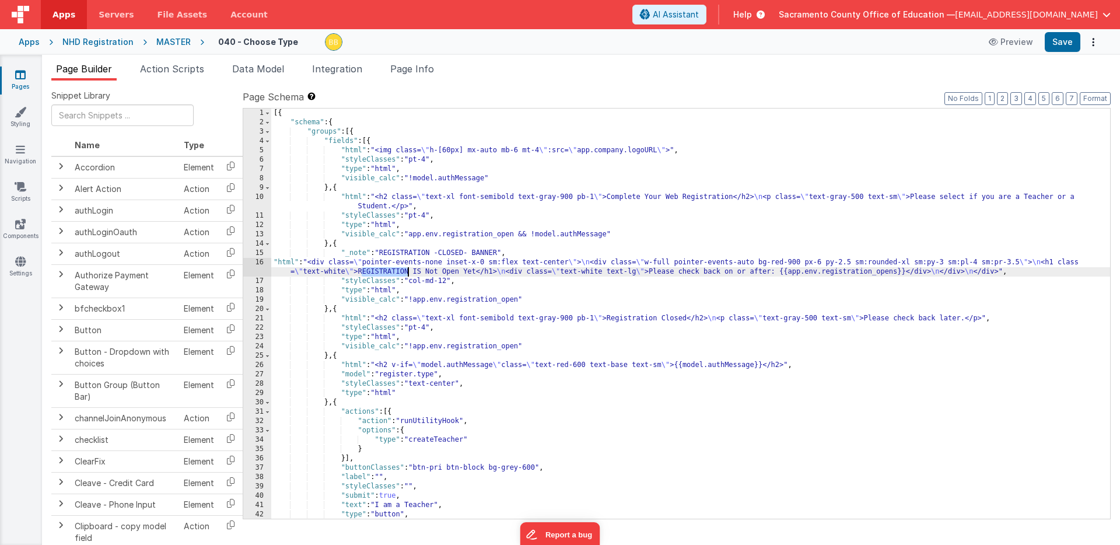
click at [407, 270] on div "[{ "schema" : { "groups" : [{ "fields" : [{ "html" : "<img class= \" h-[60px] m…" at bounding box center [690, 323] width 839 height 429
click at [417, 272] on div "[{ "schema" : { "groups" : [{ "fields" : [{ "html" : "<img class= \" h-[60px] m…" at bounding box center [690, 323] width 839 height 429
click at [429, 273] on div "[{ "schema" : { "groups" : [{ "fields" : [{ "html" : "<img class= \" h-[60px] m…" at bounding box center [690, 323] width 839 height 429
drag, startPoint x: 441, startPoint y: 272, endPoint x: 447, endPoint y: 271, distance: 5.9
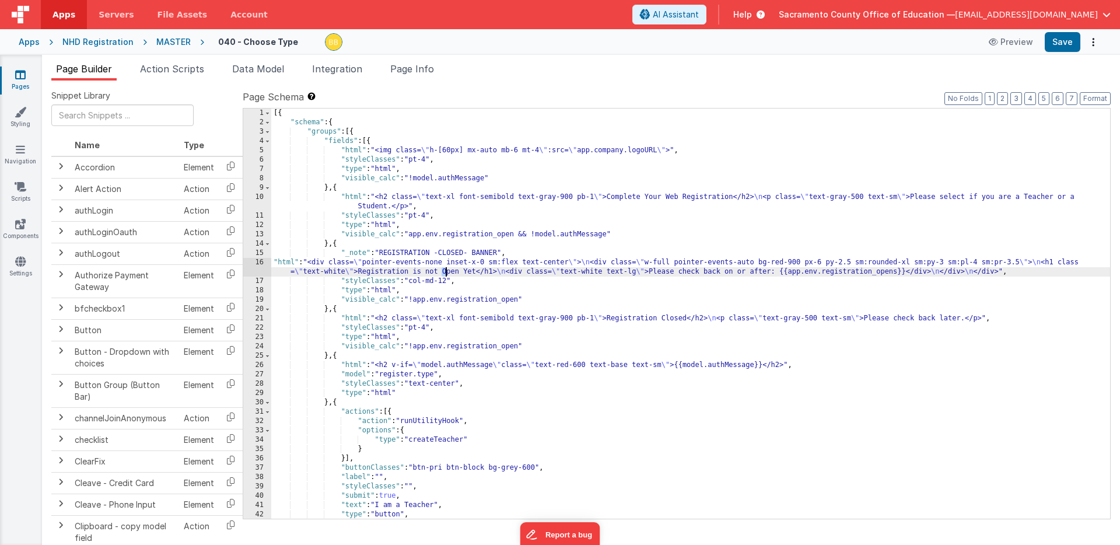
click at [447, 271] on div "[{ "schema" : { "groups" : [{ "fields" : [{ "html" : "<img class= \" h-[60px] m…" at bounding box center [690, 323] width 839 height 429
click at [467, 271] on div "[{ "schema" : { "groups" : [{ "fields" : [{ "html" : "<img class= \" h-[60px] m…" at bounding box center [690, 323] width 839 height 429
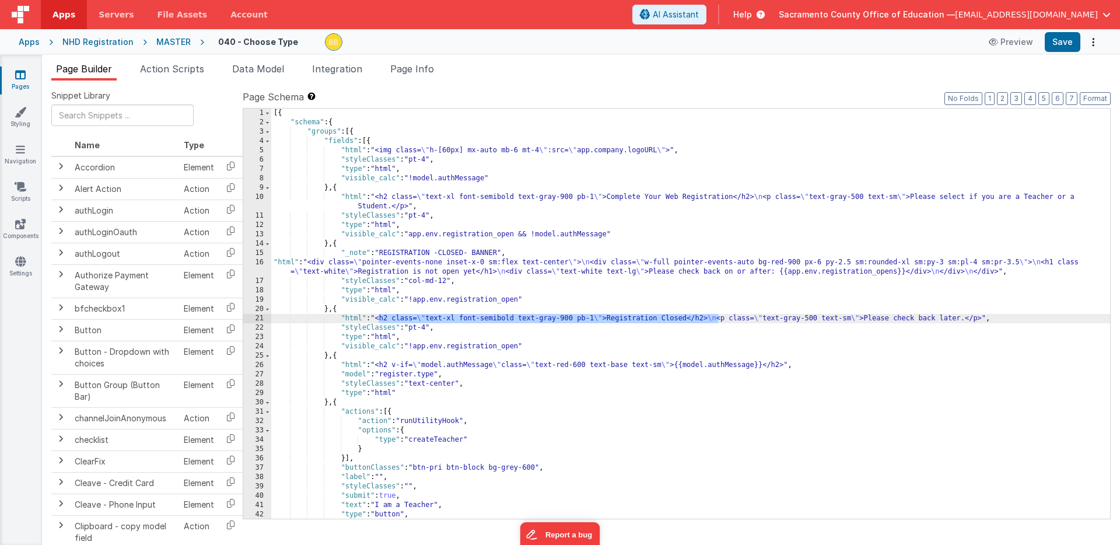
drag, startPoint x: 379, startPoint y: 319, endPoint x: 718, endPoint y: 319, distance: 339.1
click at [718, 319] on div "[{ "schema" : { "groups" : [{ "fields" : [{ "html" : "<img class= \" h-[60px] m…" at bounding box center [690, 323] width 839 height 429
click at [537, 319] on div "[{ "schema" : { "groups" : [{ "fields" : [{ "html" : "<img class= \" h-[60px] m…" at bounding box center [690, 323] width 839 height 429
drag, startPoint x: 537, startPoint y: 319, endPoint x: 607, endPoint y: 319, distance: 70.0
click at [607, 319] on div "[{ "schema" : { "groups" : [{ "fields" : [{ "html" : "<img class= \" h-[60px] m…" at bounding box center [690, 323] width 839 height 429
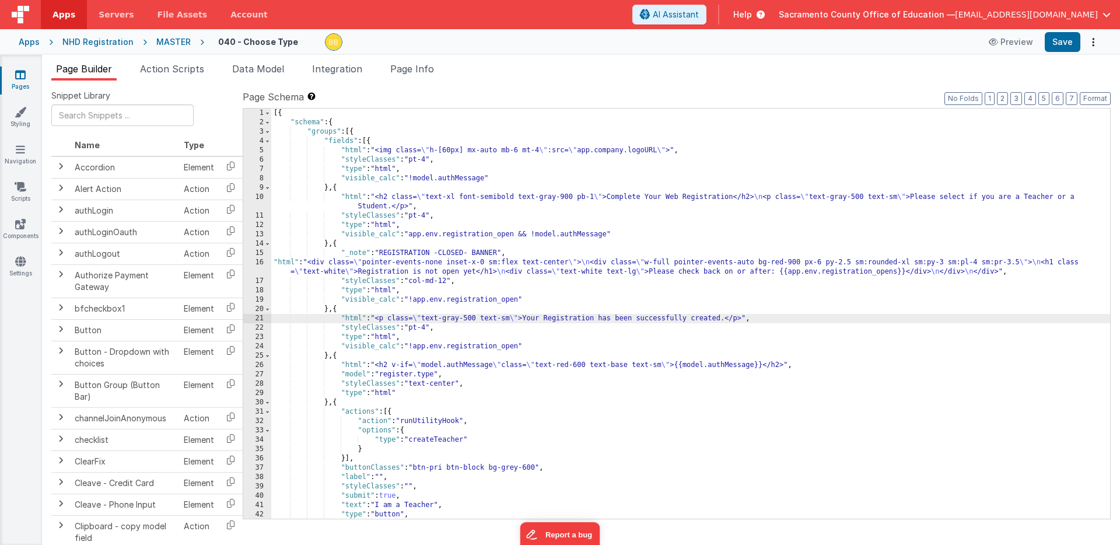
click at [550, 318] on div "[{ "schema" : { "groups" : [{ "fields" : [{ "html" : "<img class= \" h-[60px] m…" at bounding box center [690, 323] width 839 height 429
click at [1063, 39] on button "Save" at bounding box center [1063, 42] width 36 height 20
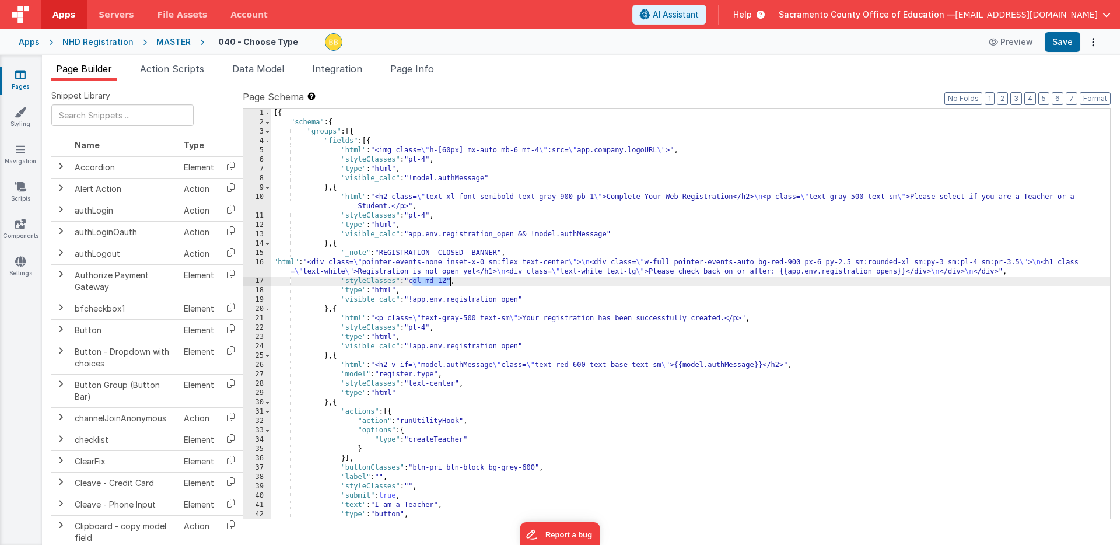
drag, startPoint x: 413, startPoint y: 283, endPoint x: 449, endPoint y: 282, distance: 36.2
click at [449, 282] on div "[{ "schema" : { "groups" : [{ "fields" : [{ "html" : "<img class= \" h-[60px] m…" at bounding box center [690, 323] width 839 height 429
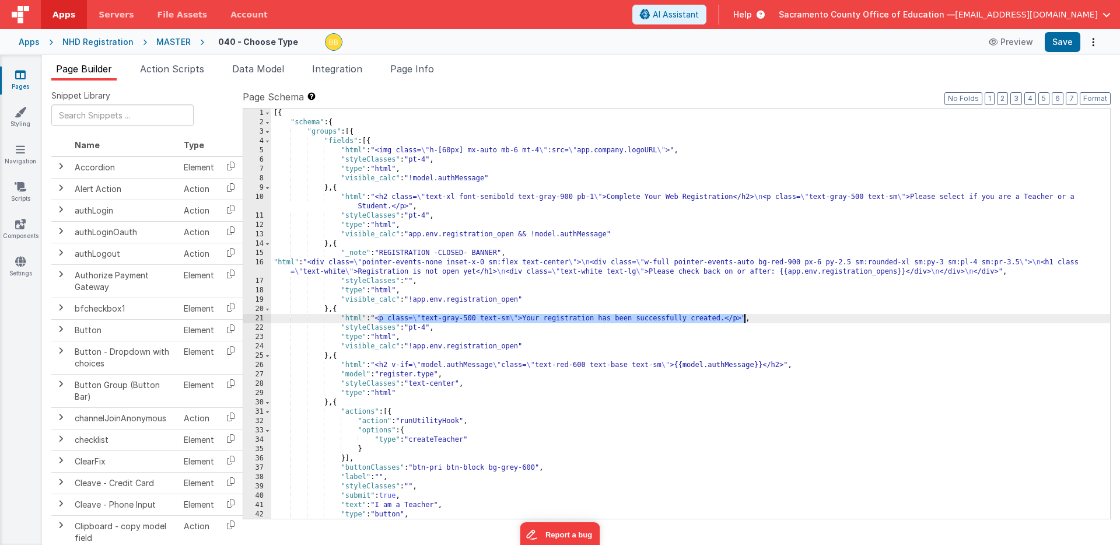
drag, startPoint x: 379, startPoint y: 319, endPoint x: 744, endPoint y: 317, distance: 364.7
click at [744, 317] on div "[{ "schema" : { "groups" : [{ "fields" : [{ "html" : "<img class= \" h-[60px] m…" at bounding box center [690, 323] width 839 height 429
click at [283, 263] on div "[{ "schema" : { "groups" : [{ "fields" : [{ "html" : "<img class= \" h-[60px] m…" at bounding box center [690, 323] width 839 height 429
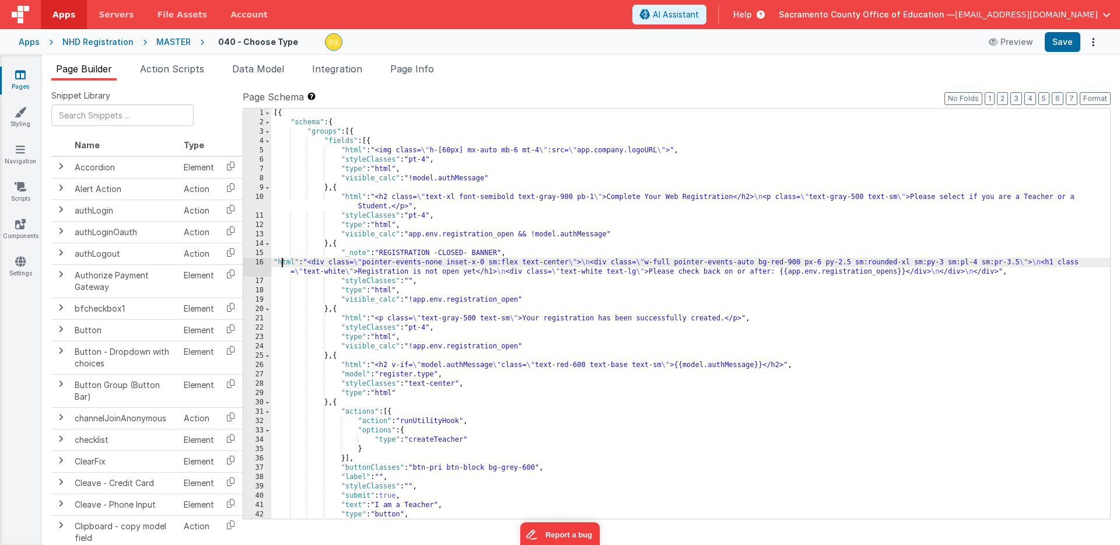
click at [257, 265] on div "16" at bounding box center [257, 267] width 28 height 19
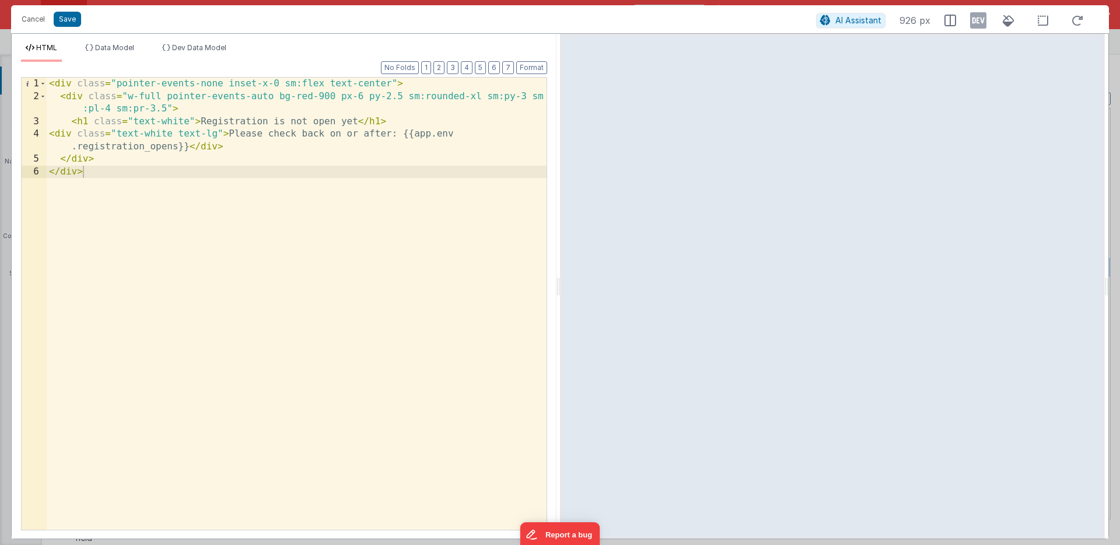
click at [106, 162] on div "< div class = "pointer-events-none inset-x-0 sm:flex text-center" > < div class…" at bounding box center [297, 316] width 500 height 477
click at [117, 170] on div "< div class = "pointer-events-none inset-x-0 sm:flex text-center" > < div class…" at bounding box center [297, 316] width 500 height 477
drag, startPoint x: 240, startPoint y: 171, endPoint x: 243, endPoint y: 181, distance: 10.8
click at [240, 171] on div "< div class = "pointer-events-none inset-x-0 sm:flex text-center" > < div class…" at bounding box center [297, 316] width 500 height 477
click at [80, 172] on div "< div class = "pointer-events-none inset-x-0 sm:flex text-center" > < div class…" at bounding box center [297, 316] width 500 height 477
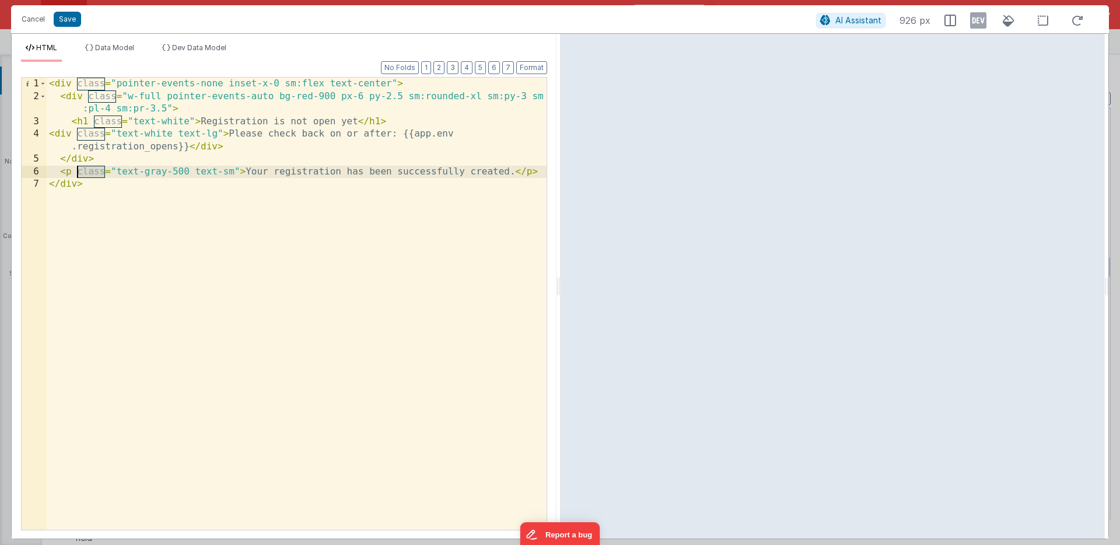
click at [80, 172] on div "< div class = "pointer-events-none inset-x-0 sm:flex text-center" > < div class…" at bounding box center [297, 316] width 500 height 477
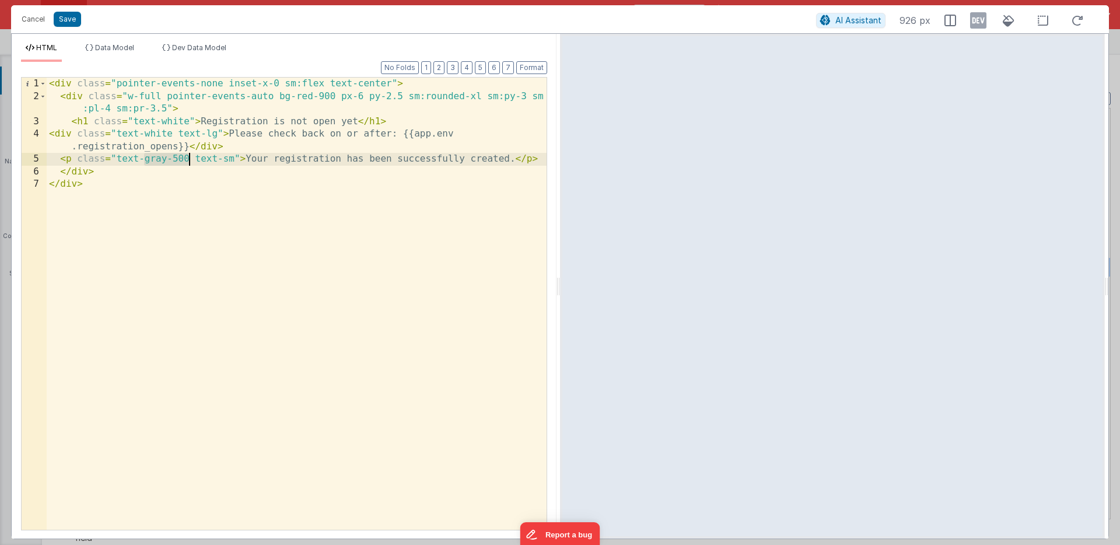
drag, startPoint x: 144, startPoint y: 162, endPoint x: 188, endPoint y: 160, distance: 44.4
click at [188, 160] on div "< div class = "pointer-events-none inset-x-0 sm:flex text-center" > < div class…" at bounding box center [297, 316] width 500 height 477
click at [212, 159] on div "< div class = "pointer-events-none inset-x-0 sm:flex text-center" > < div class…" at bounding box center [297, 316] width 500 height 477
click at [70, 20] on button "Save" at bounding box center [67, 19] width 27 height 15
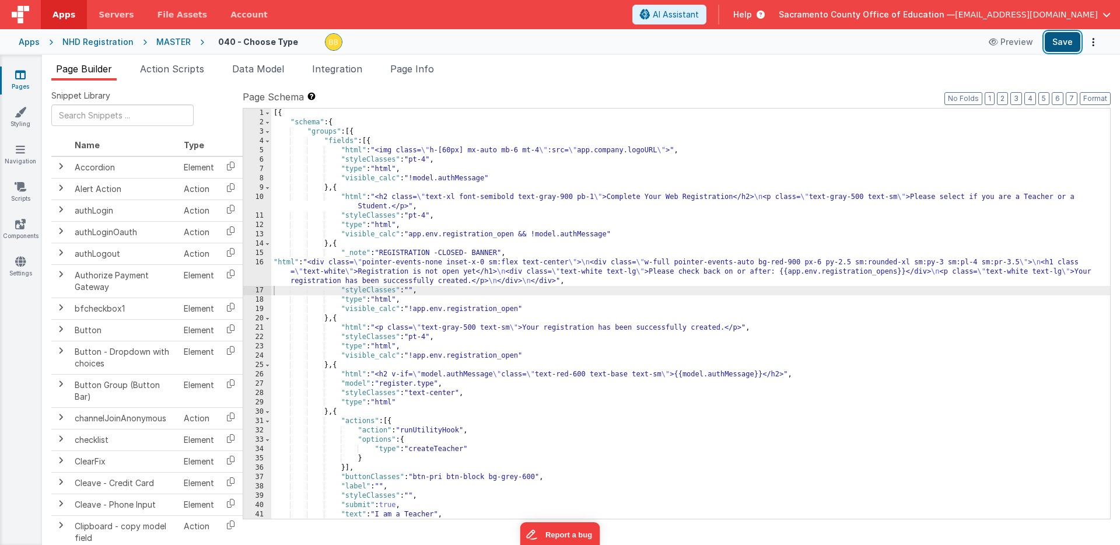
click at [1057, 40] on button "Save" at bounding box center [1063, 42] width 36 height 20
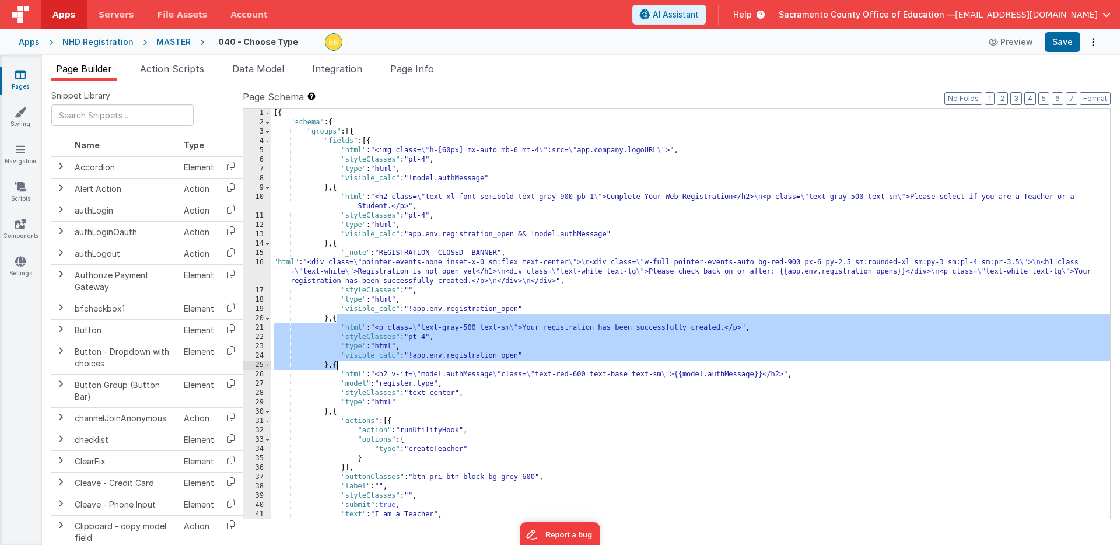
drag, startPoint x: 336, startPoint y: 319, endPoint x: 336, endPoint y: 364, distance: 44.4
click at [336, 364] on div "[{ "schema" : { "groups" : [{ "fields" : [{ "html" : "<img class= \" h-[60px] m…" at bounding box center [690, 323] width 839 height 429
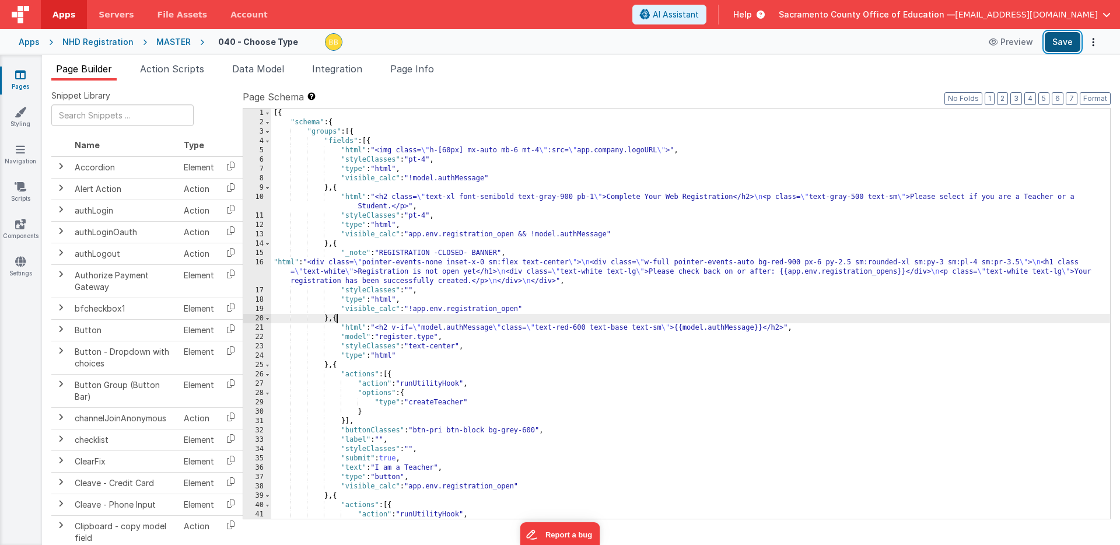
click at [1064, 39] on button "Save" at bounding box center [1063, 42] width 36 height 20
click at [316, 281] on div "[{ "schema" : { "groups" : [{ "fields" : [{ "html" : "<img class= \" h-[60px] m…" at bounding box center [690, 323] width 839 height 429
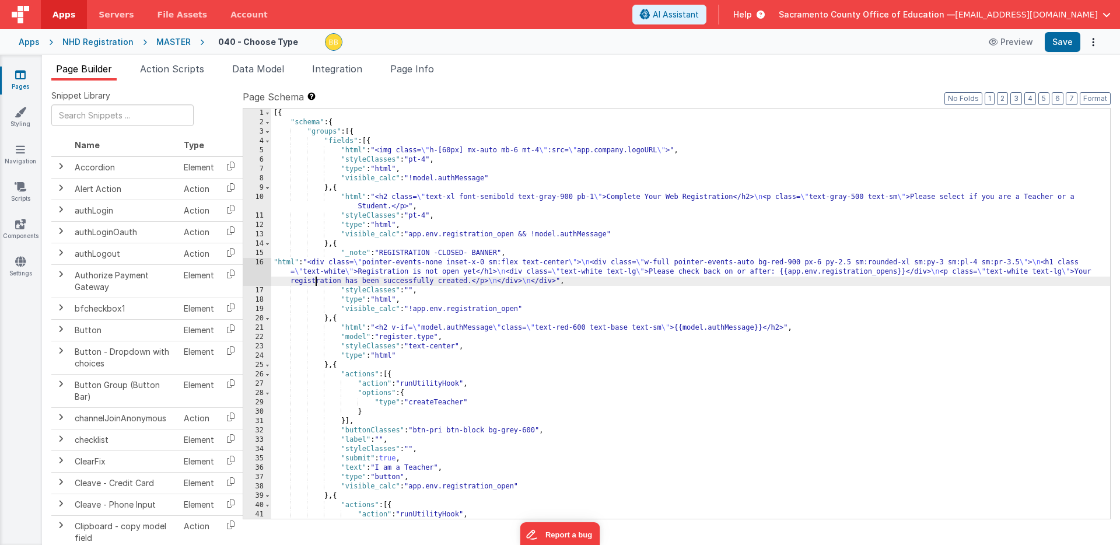
click at [316, 281] on div "[{ "schema" : { "groups" : [{ "fields" : [{ "html" : "<img class= \" h-[60px] m…" at bounding box center [690, 323] width 839 height 429
click at [1060, 37] on button "Save" at bounding box center [1063, 42] width 36 height 20
click at [287, 264] on div "[{ "schema" : { "groups" : [{ "fields" : [{ "html" : "<img class= \" h-[60px] m…" at bounding box center [690, 323] width 839 height 429
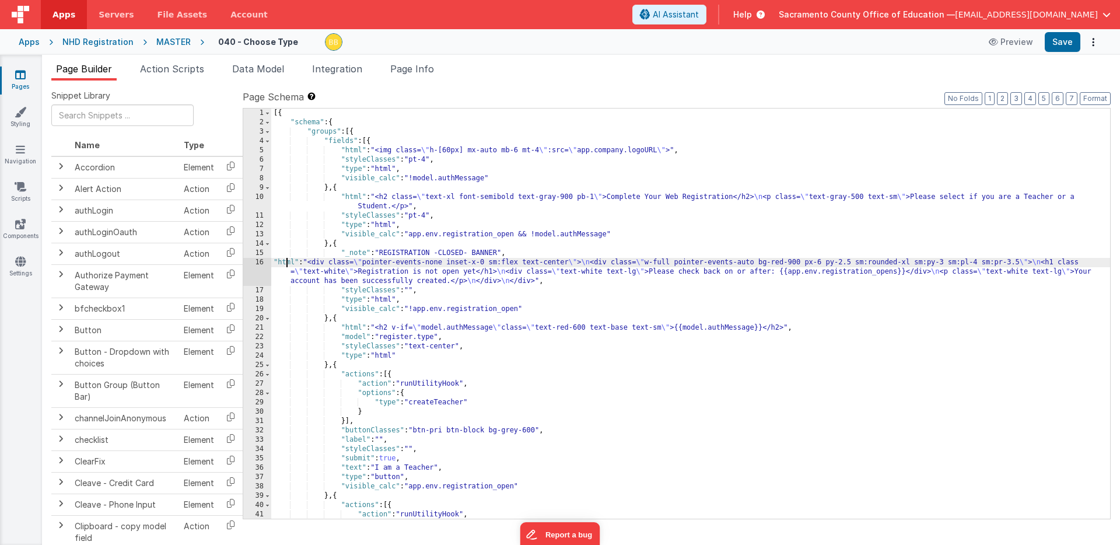
click at [257, 268] on div "16" at bounding box center [257, 272] width 28 height 28
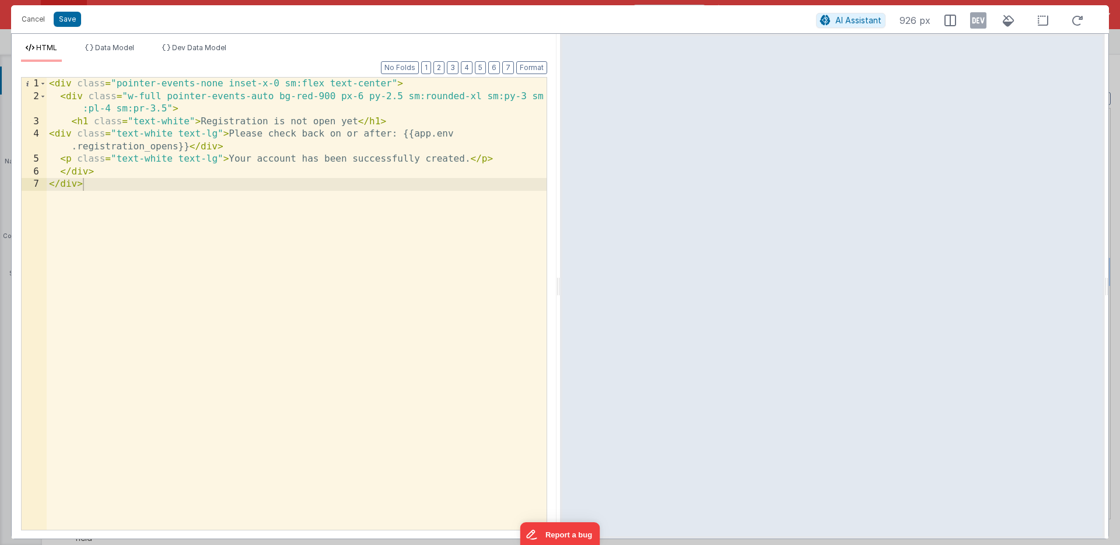
click at [190, 146] on div "< div class = "pointer-events-none inset-x-0 sm:flex text-center" > < div class…" at bounding box center [297, 316] width 500 height 477
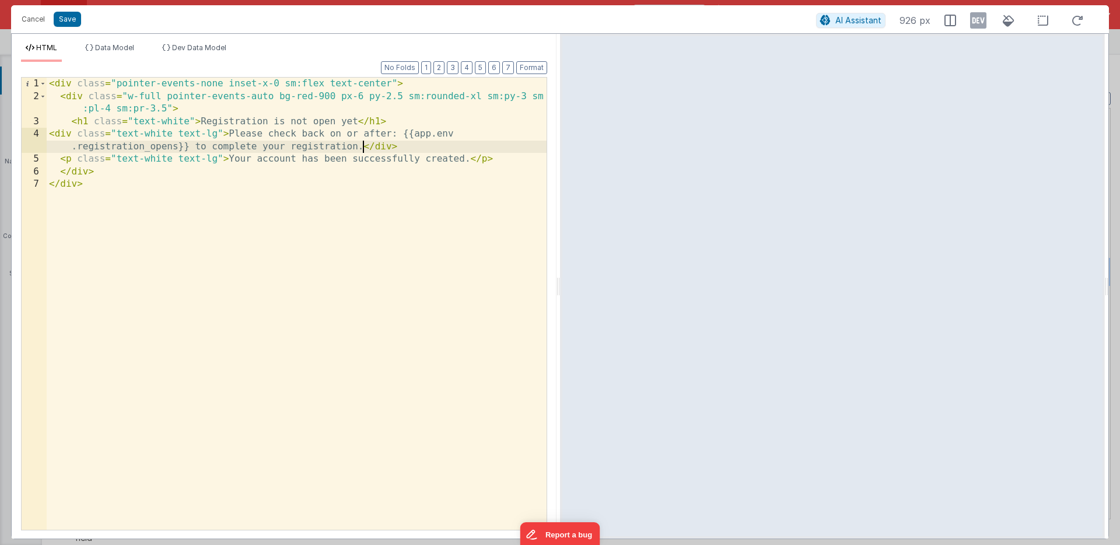
click at [84, 160] on div "< div class = "pointer-events-none inset-x-0 sm:flex text-center" > < div class…" at bounding box center [297, 316] width 500 height 477
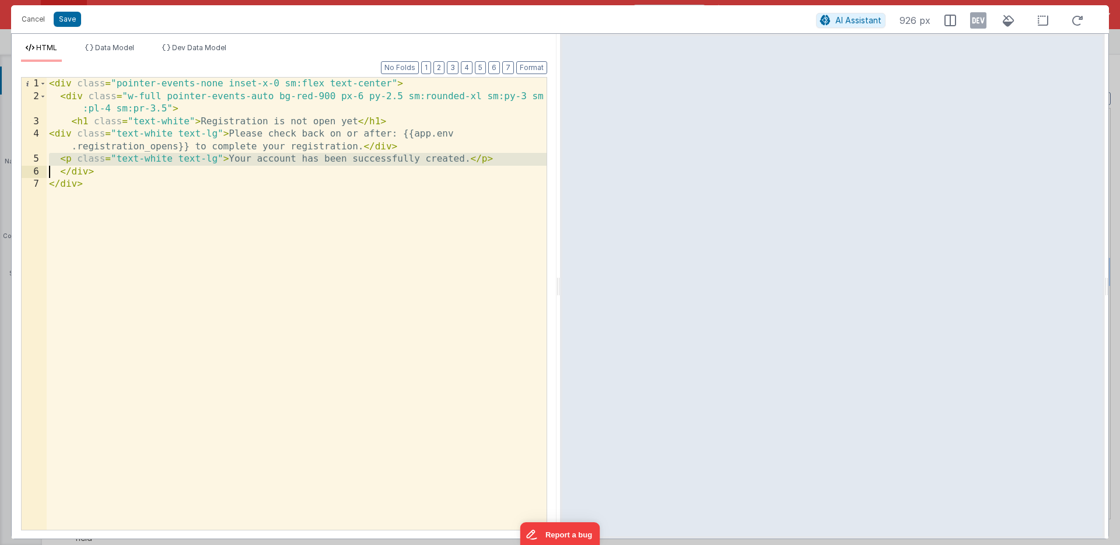
click at [84, 160] on div "< div class = "pointer-events-none inset-x-0 sm:flex text-center" > < div class…" at bounding box center [297, 316] width 500 height 477
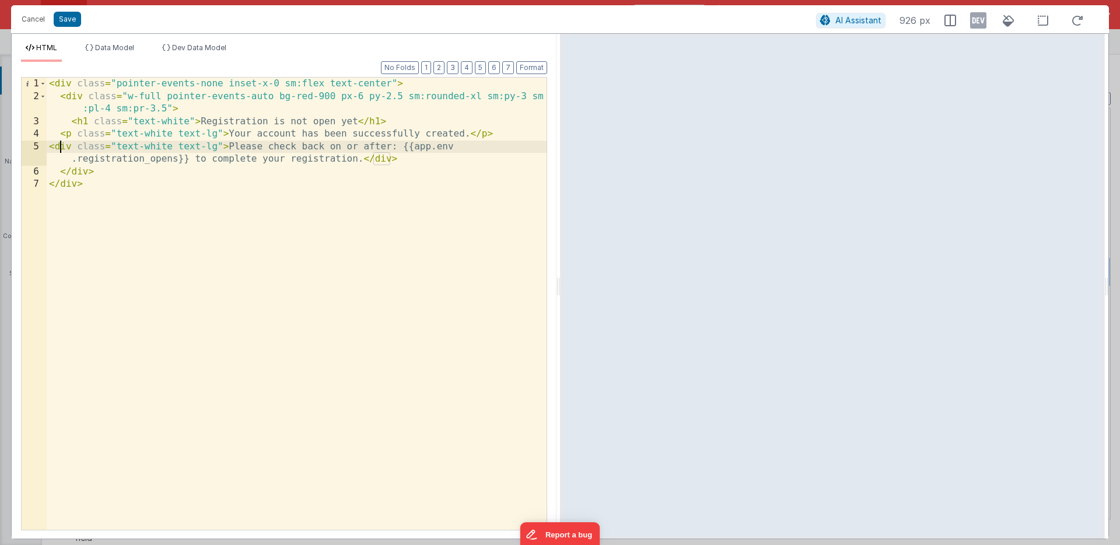
click at [63, 147] on div "< div class = "pointer-events-none inset-x-0 sm:flex text-center" > < div class…" at bounding box center [297, 316] width 500 height 477
click at [383, 159] on div "< div class = "pointer-events-none inset-x-0 sm:flex text-center" > < div class…" at bounding box center [297, 316] width 500 height 477
drag, startPoint x: 205, startPoint y: 134, endPoint x: 218, endPoint y: 134, distance: 12.8
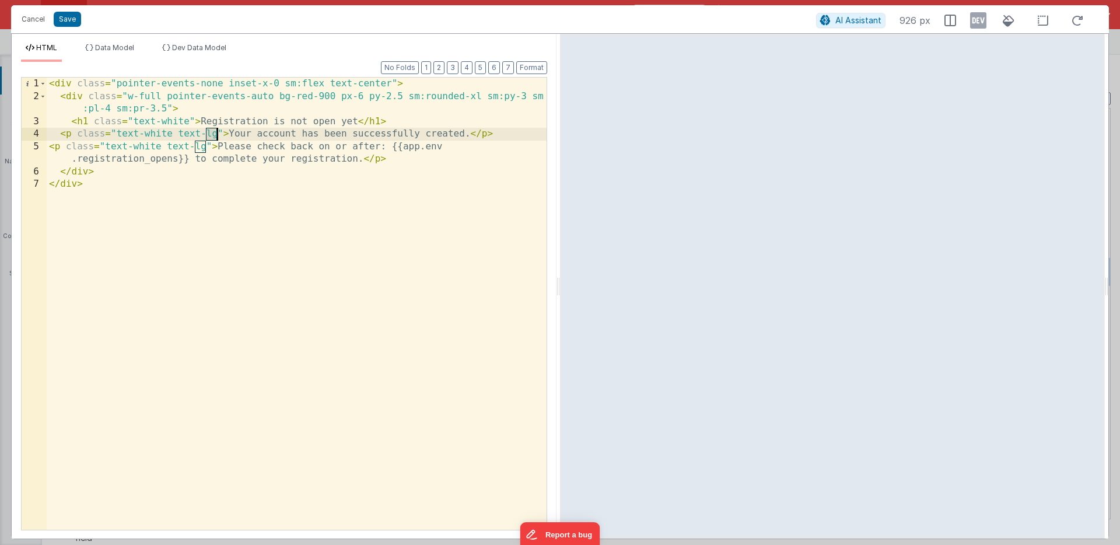
click at [218, 134] on div "< div class = "pointer-events-none inset-x-0 sm:flex text-center" > < div class…" at bounding box center [297, 316] width 500 height 477
click at [68, 18] on button "Save" at bounding box center [67, 19] width 27 height 15
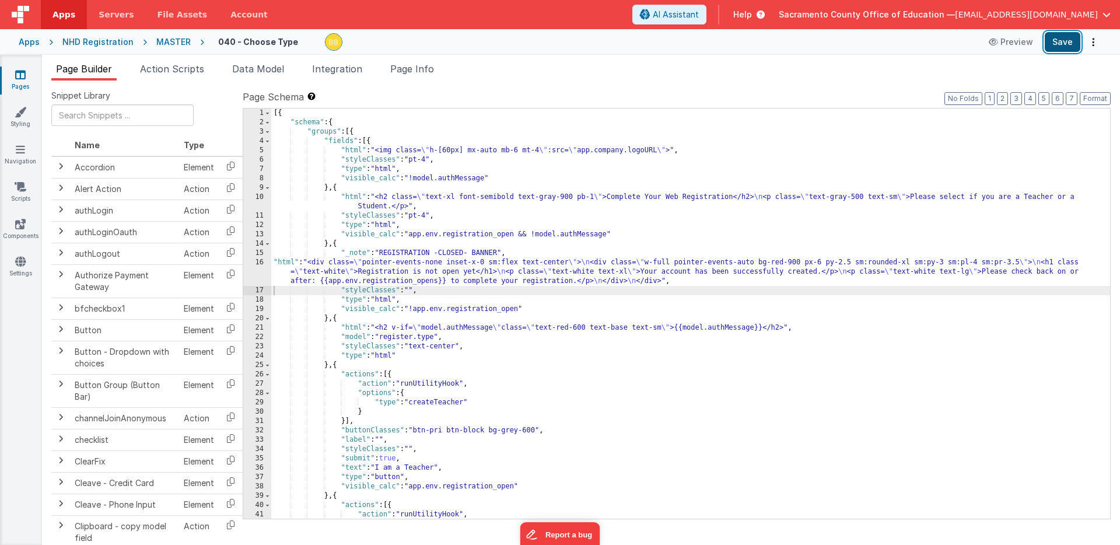
click at [1059, 38] on button "Save" at bounding box center [1063, 42] width 36 height 20
click at [284, 263] on div "[{ "schema" : { "groups" : [{ "fields" : [{ "html" : "<img class= \" h-[60px] m…" at bounding box center [690, 323] width 839 height 429
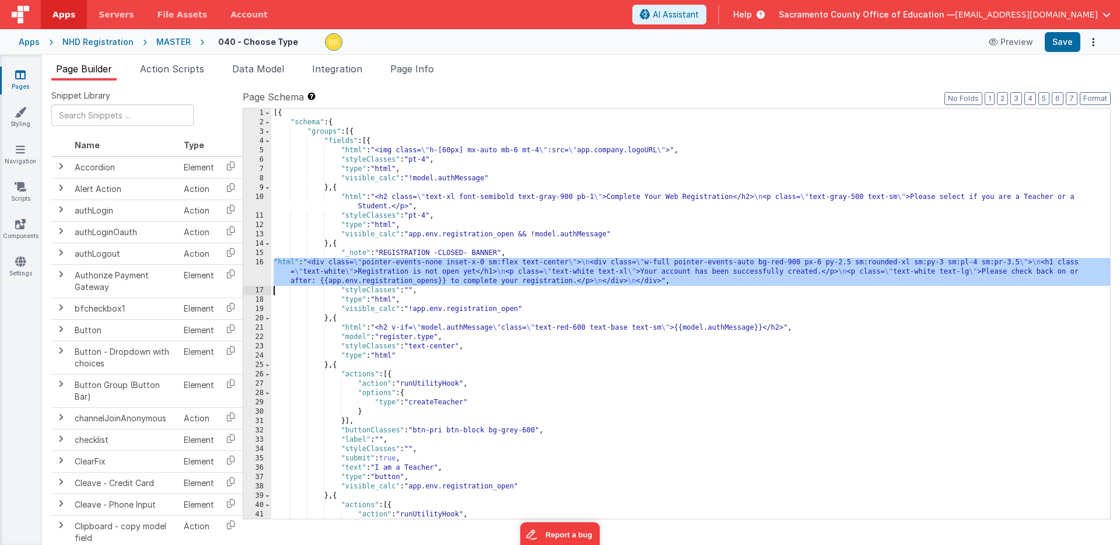
click at [258, 270] on div "16" at bounding box center [257, 272] width 28 height 28
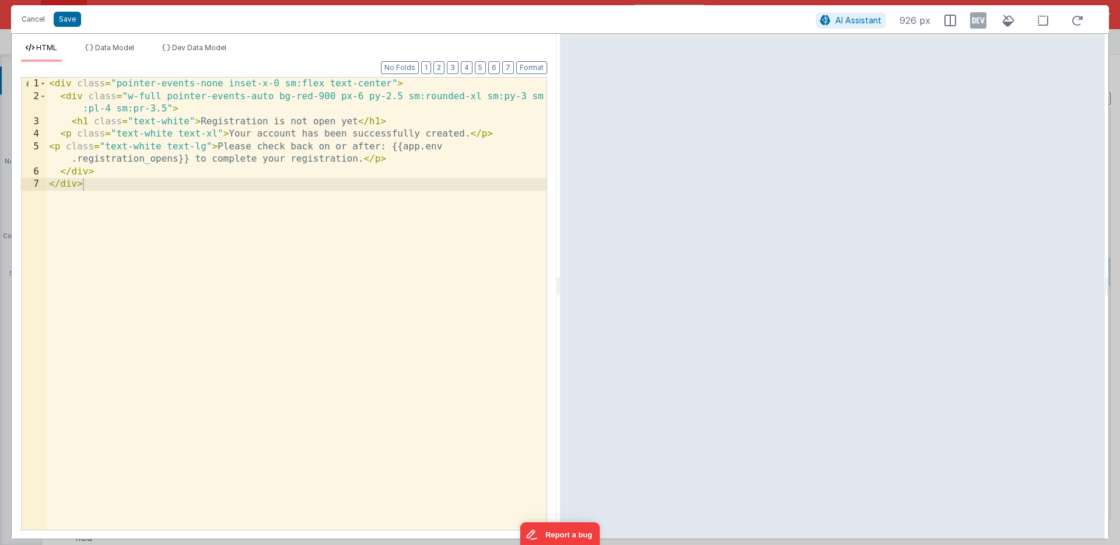
click at [273, 123] on div "< div class = "pointer-events-none inset-x-0 sm:flex text-center" > < div class…" at bounding box center [297, 316] width 500 height 477
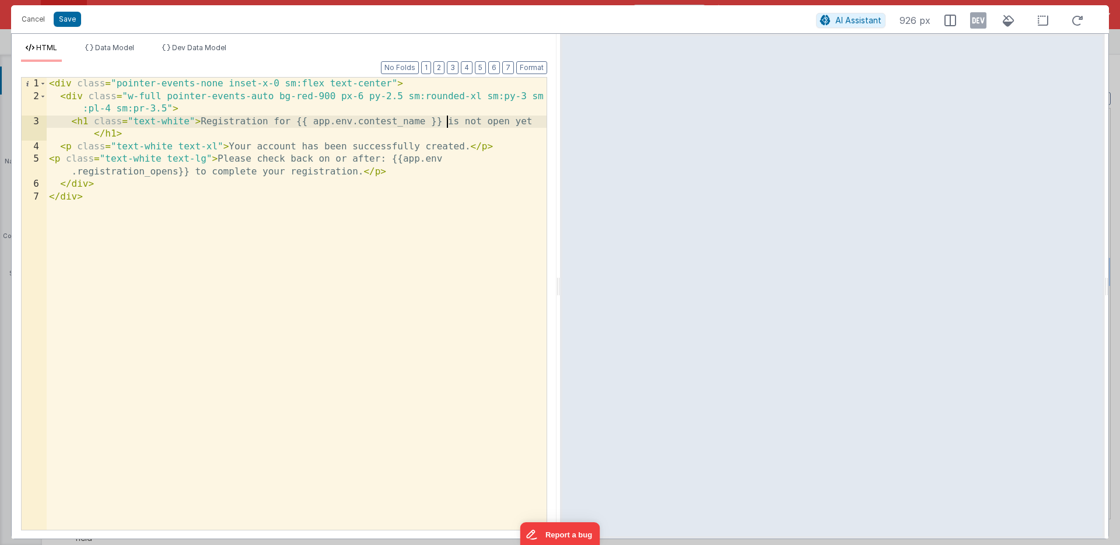
click at [531, 123] on div "< div class = "pointer-events-none inset-x-0 sm:flex text-center" > < div class…" at bounding box center [297, 316] width 500 height 477
click at [65, 20] on button "Save" at bounding box center [67, 19] width 27 height 15
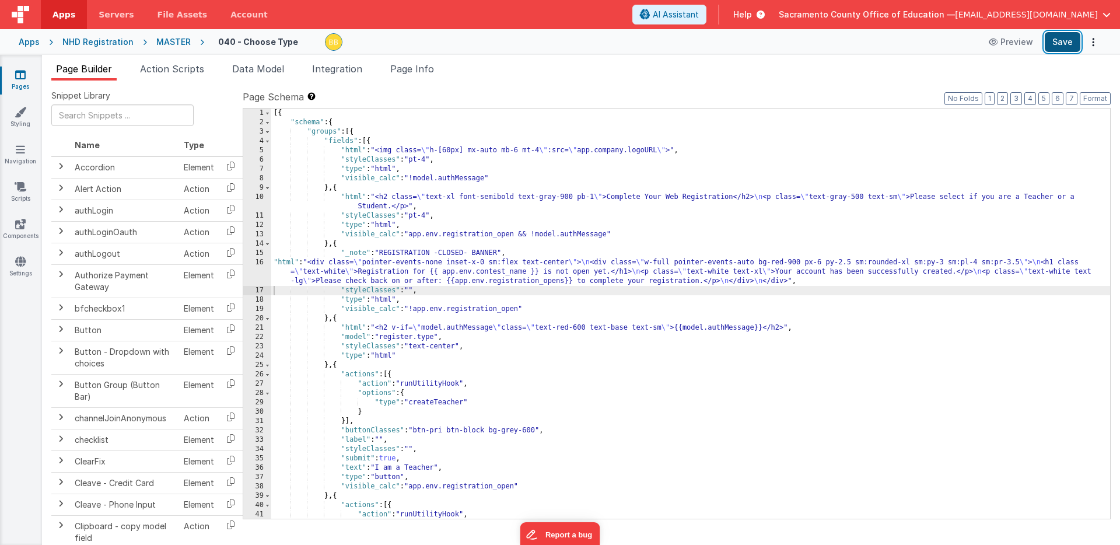
click at [1057, 37] on button "Save" at bounding box center [1063, 42] width 36 height 20
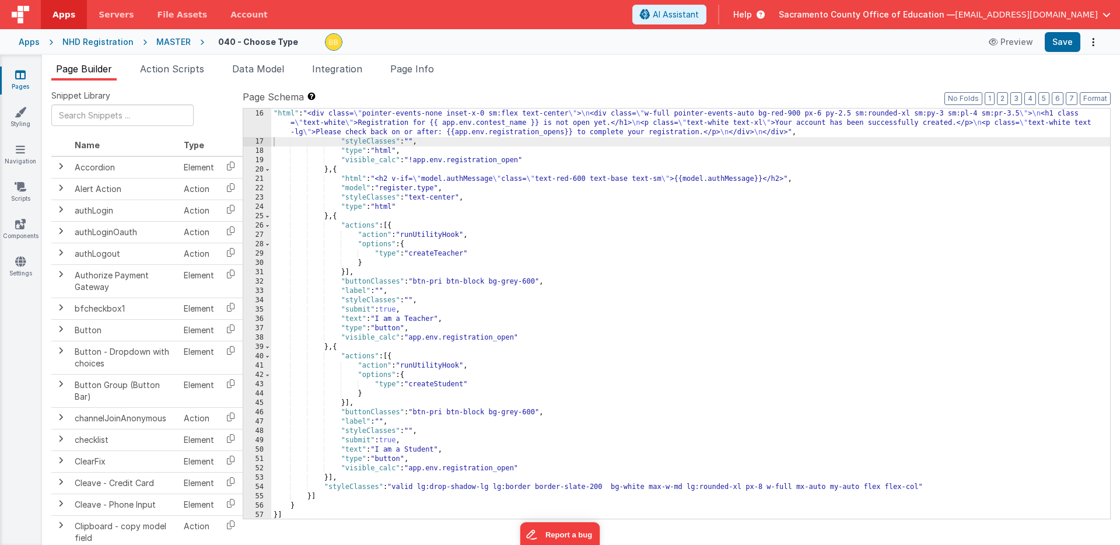
scroll to position [150, 0]
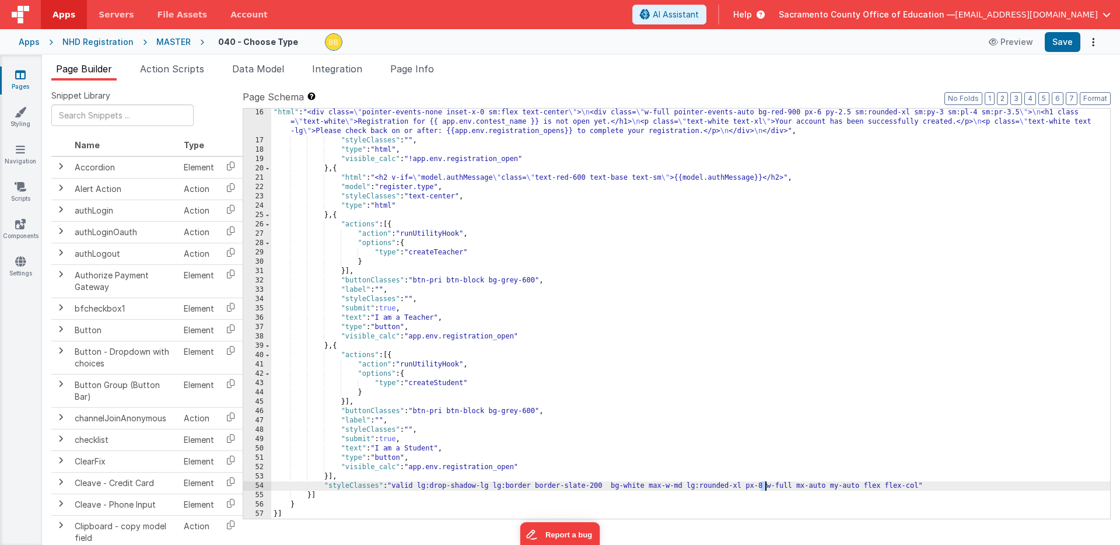
click at [764, 486] on div ""html" : "<div class= \" pointer-events-none inset-x-0 sm:flex text-center \" >…" at bounding box center [690, 332] width 839 height 448
click at [1064, 40] on button "Save" at bounding box center [1063, 42] width 36 height 20
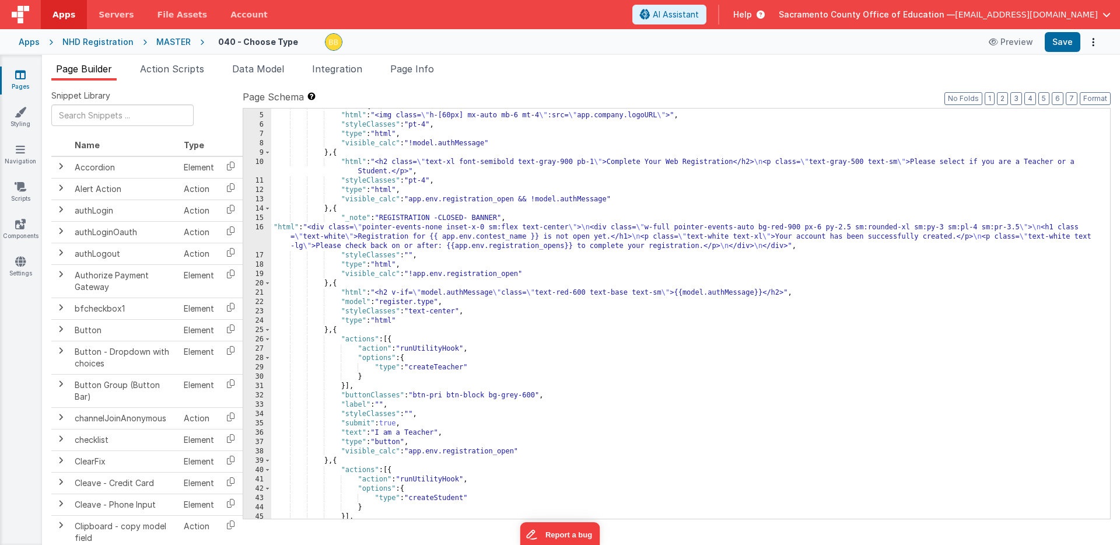
scroll to position [24, 0]
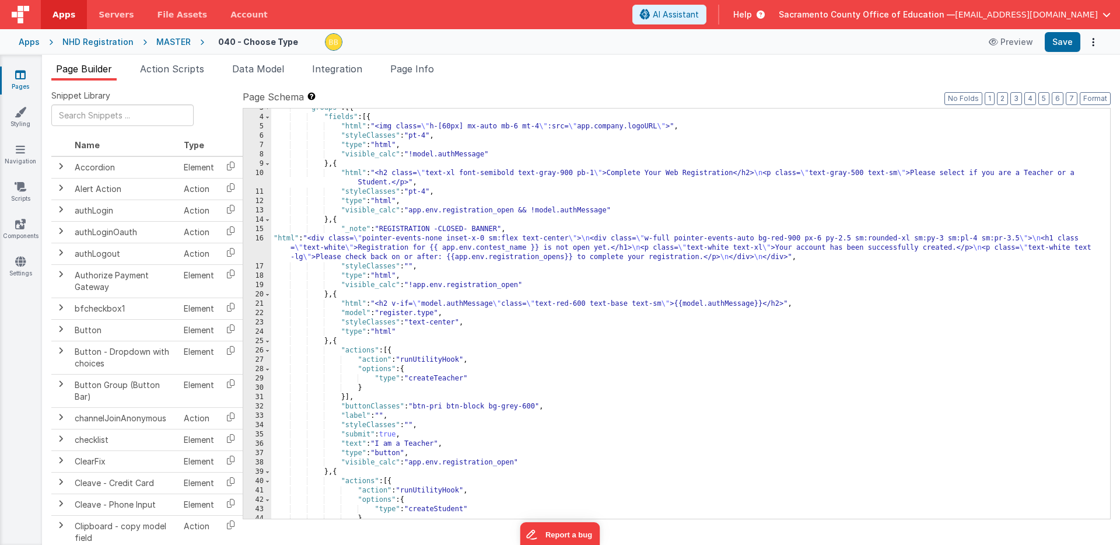
click at [462, 172] on div ""groups" : [{ "fields" : [{ "html" : "<img class= \" h-[60px] mx-auto mb-6 mt-4…" at bounding box center [690, 317] width 839 height 429
click at [548, 126] on div ""groups" : [{ "fields" : [{ "html" : "<img class= \" h-[60px] mx-auto mb-6 mt-4…" at bounding box center [690, 317] width 839 height 429
drag, startPoint x: 459, startPoint y: 174, endPoint x: 511, endPoint y: 174, distance: 51.9
click at [511, 174] on div ""groups" : [{ "fields" : [{ "html" : "<img class= \" h-[60px] mx-auto mb-6 mt-4…" at bounding box center [690, 317] width 839 height 429
click at [342, 172] on div ""groups" : [{ "fields" : [{ "html" : "<img class= \" h-[60px] mx-auto mb-6 mt-4…" at bounding box center [690, 317] width 839 height 429
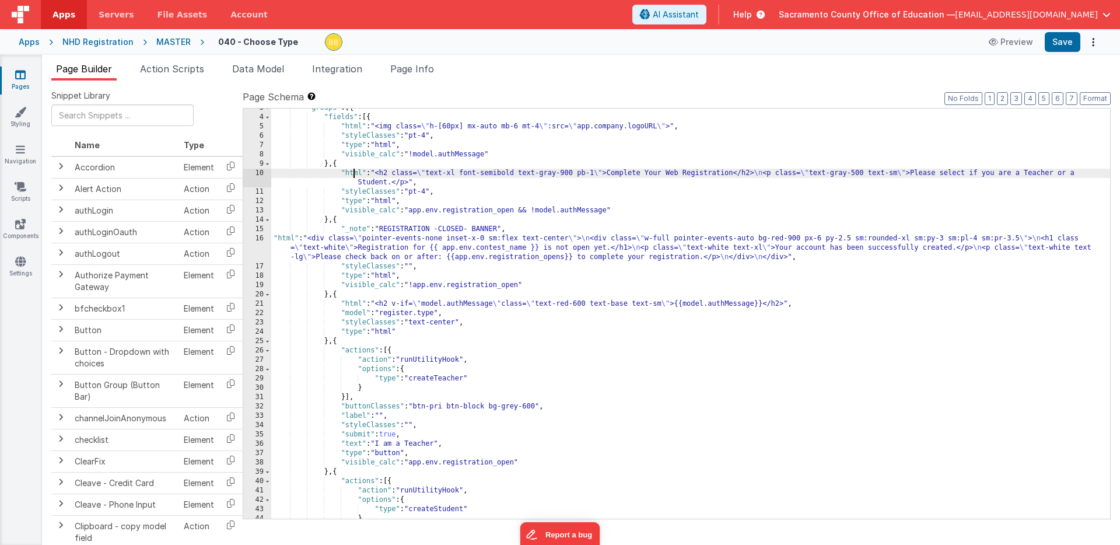
click at [355, 174] on div ""groups" : [{ "fields" : [{ "html" : "<img class= \" h-[60px] mx-auto mb-6 mt-4…" at bounding box center [690, 317] width 839 height 429
click at [261, 175] on div "10" at bounding box center [257, 178] width 28 height 19
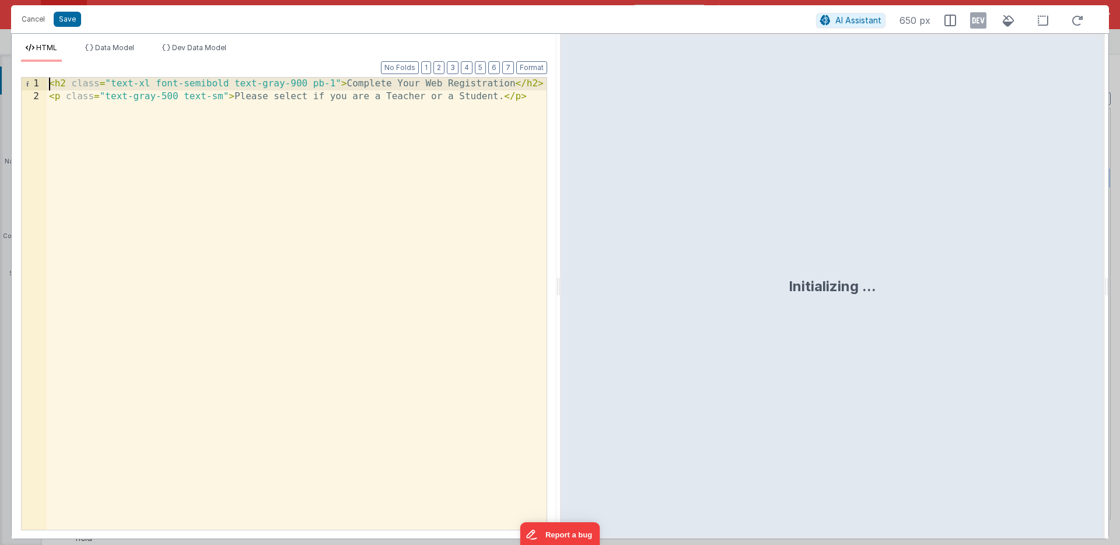
click at [50, 85] on div "< h2 class = "text-xl font-semibold text-gray-900 pb-1" > Complete Your Web Reg…" at bounding box center [297, 316] width 500 height 477
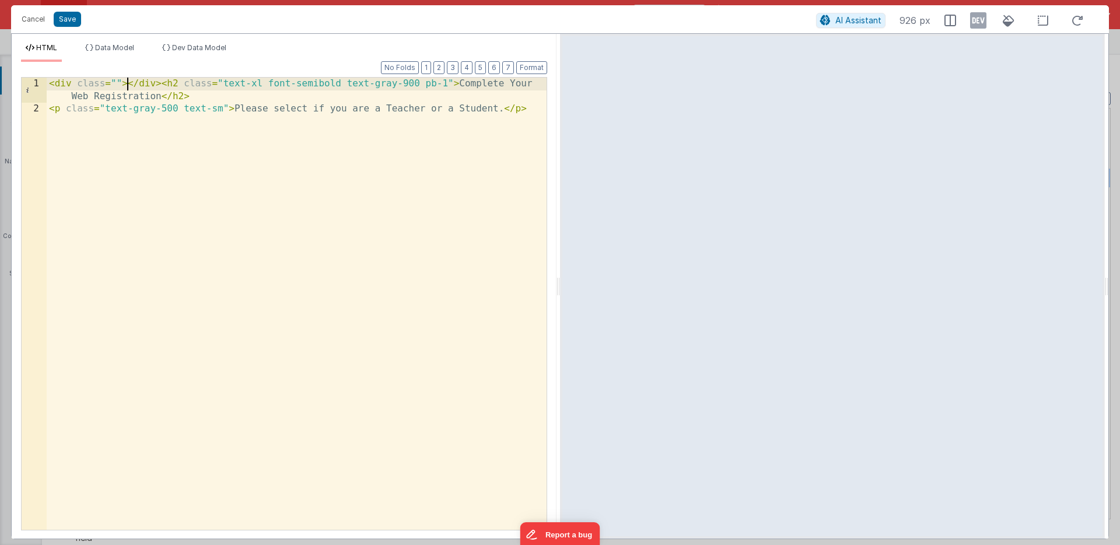
click at [114, 81] on div "< div class = "" > </ div > < h2 class = "text-xl font-semibold text-gray-900 p…" at bounding box center [297, 323] width 500 height 490
drag, startPoint x: 193, startPoint y: 83, endPoint x: 227, endPoint y: 84, distance: 34.5
click at [227, 83] on div "< div class = " text-center" > </ div > < h2 class = "text-xl font-semibold tex…" at bounding box center [297, 323] width 500 height 490
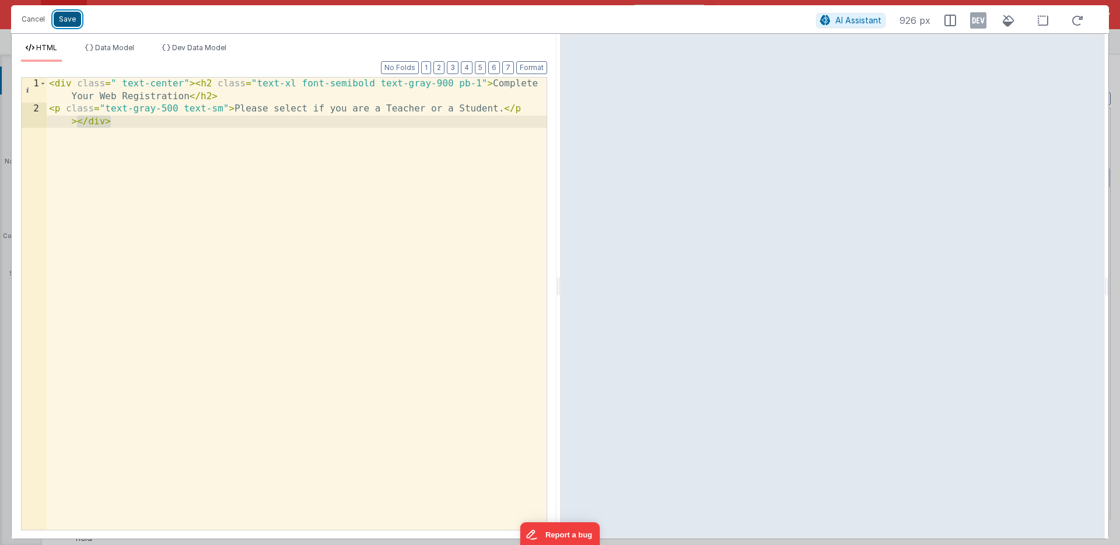
click at [68, 18] on button "Save" at bounding box center [67, 19] width 27 height 15
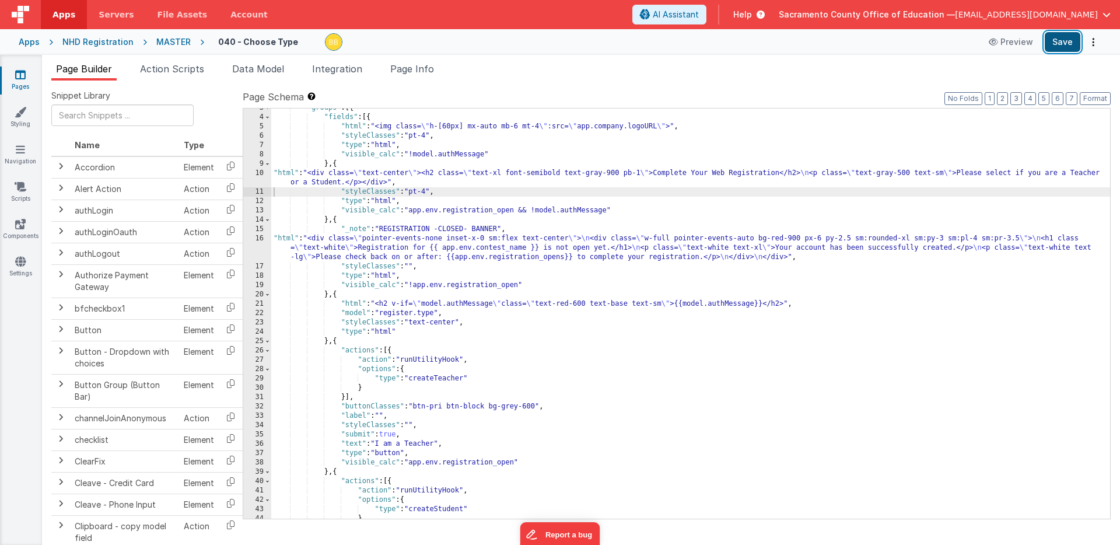
click at [1064, 39] on button "Save" at bounding box center [1063, 42] width 36 height 20
